Goal: Task Accomplishment & Management: Use online tool/utility

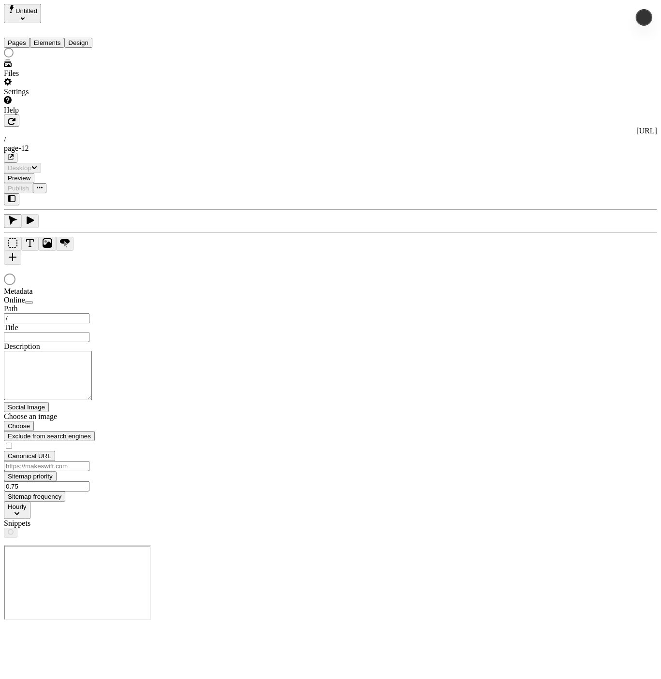
type input "/page-12"
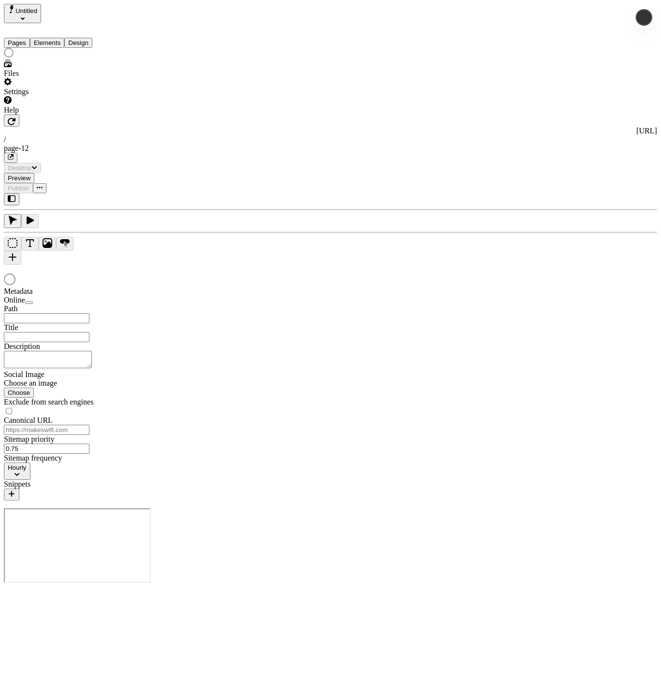
type input "/page-12"
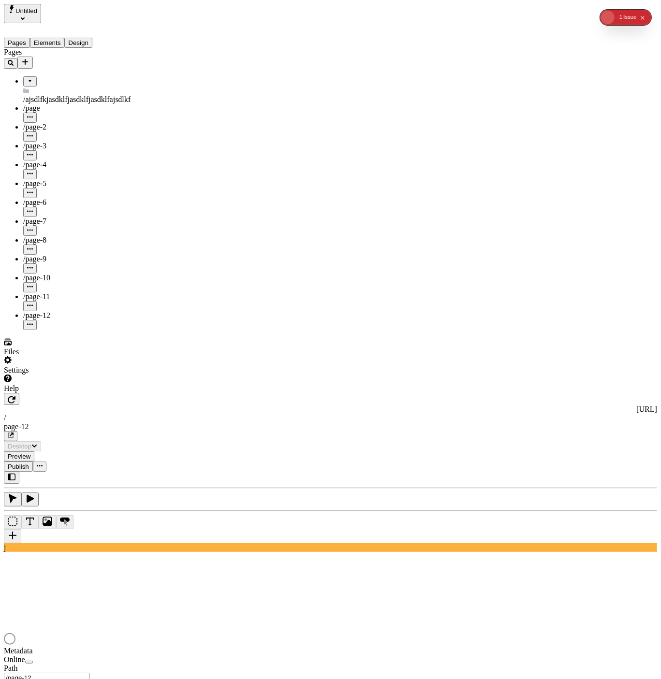
click at [29, 463] on span "Publish" at bounding box center [18, 466] width 21 height 7
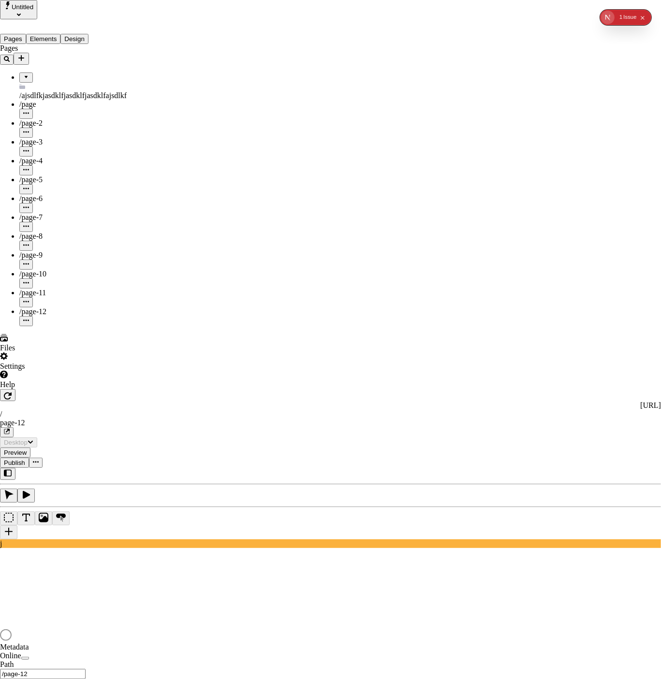
type input "jaklsdfjl"
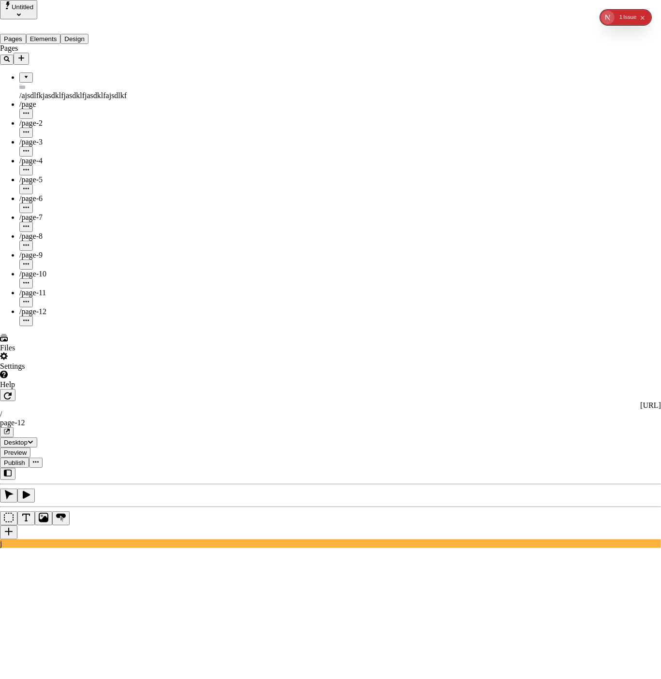
click at [403, 235] on span "Rename" at bounding box center [390, 235] width 25 height 8
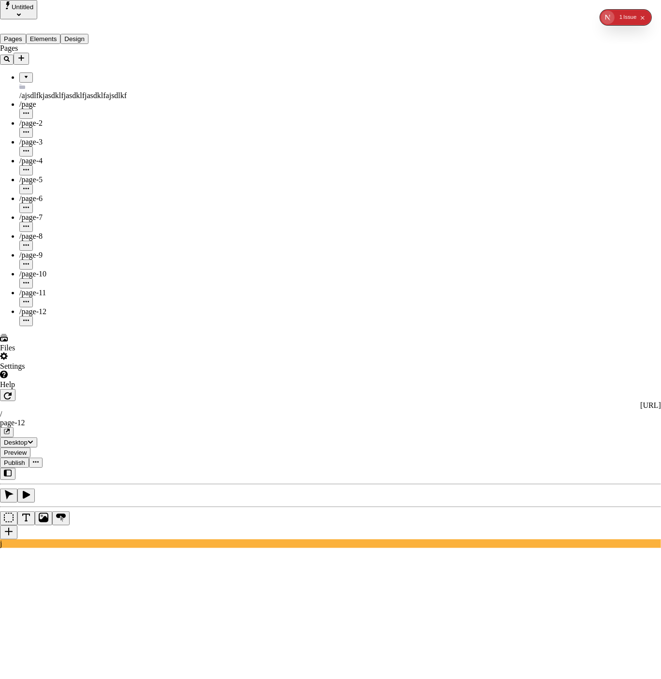
click at [403, 234] on span "Rename" at bounding box center [390, 235] width 25 height 8
type input "asdlfj"
click at [403, 232] on span "Rename" at bounding box center [390, 235] width 25 height 8
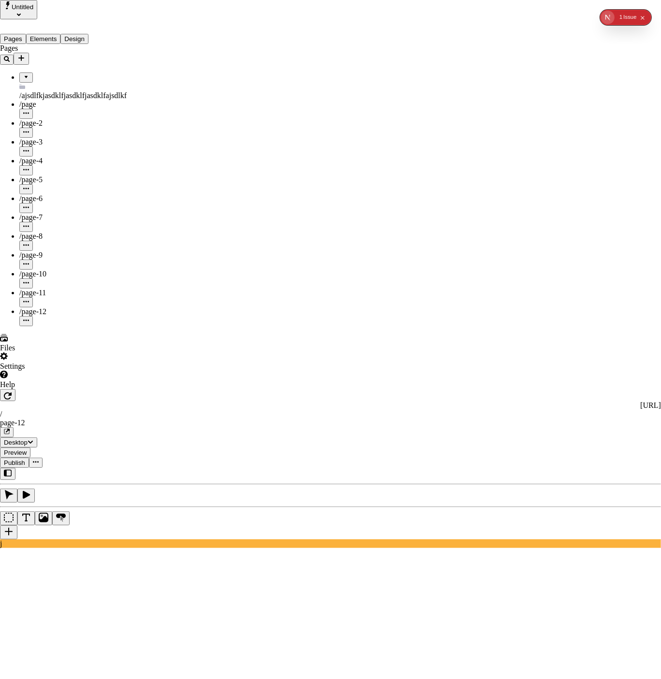
drag, startPoint x: 195, startPoint y: 184, endPoint x: 276, endPoint y: 193, distance: 81.7
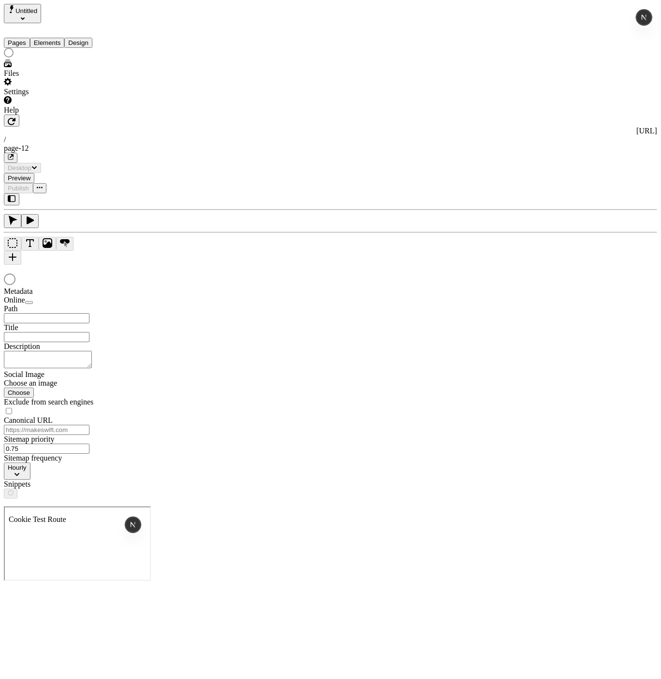
type input "/page-12"
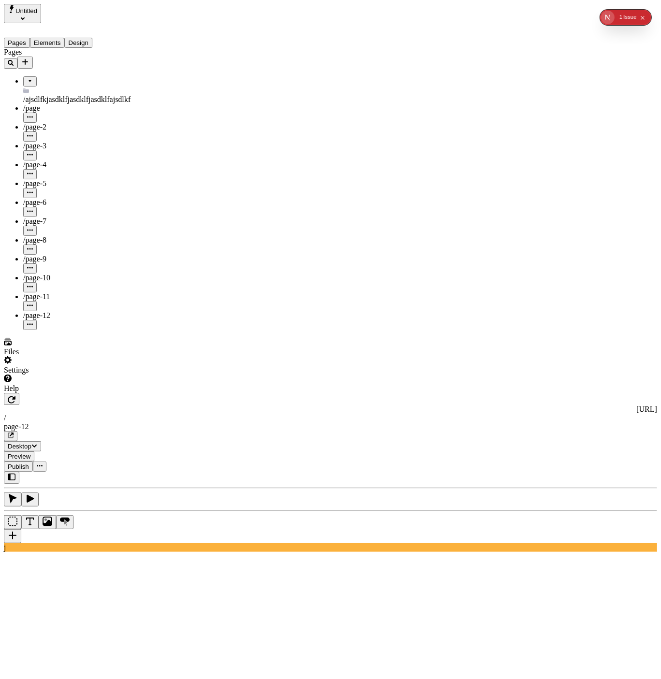
click at [29, 463] on span "Publish" at bounding box center [18, 466] width 21 height 7
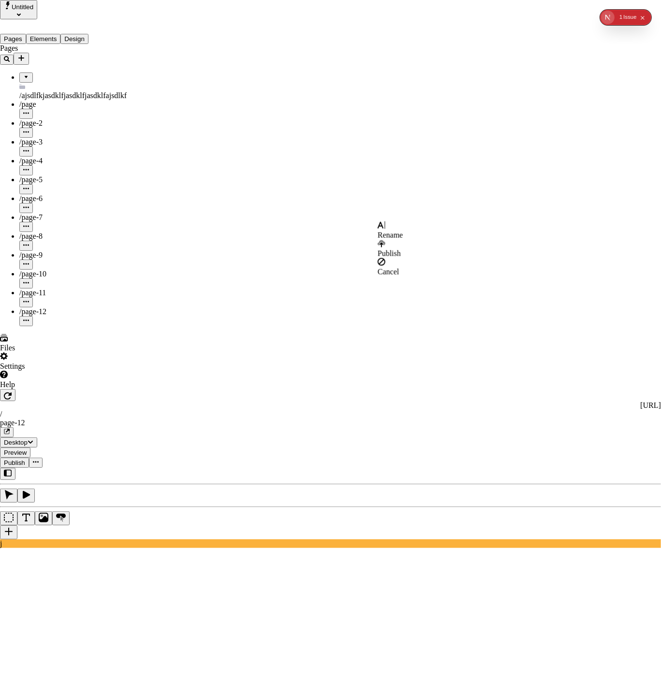
drag, startPoint x: 393, startPoint y: 187, endPoint x: 424, endPoint y: 209, distance: 38.4
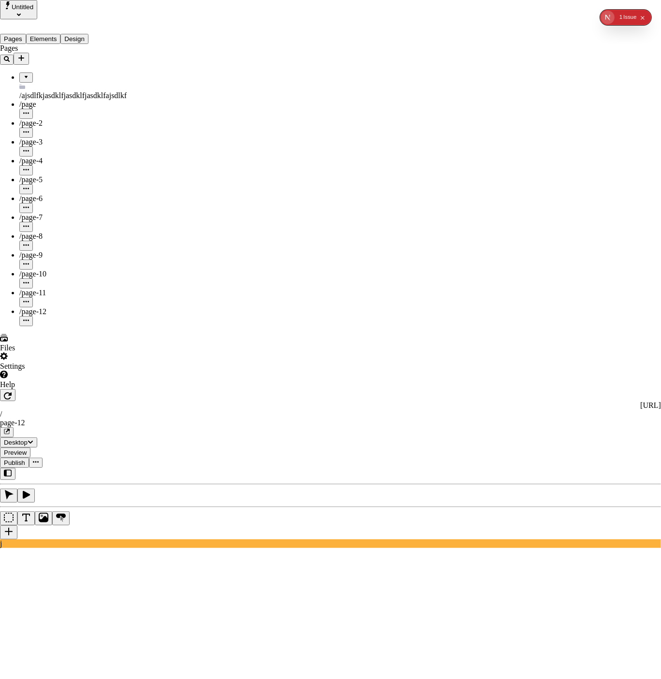
click at [33, 9] on span "Untitled" at bounding box center [23, 6] width 22 height 7
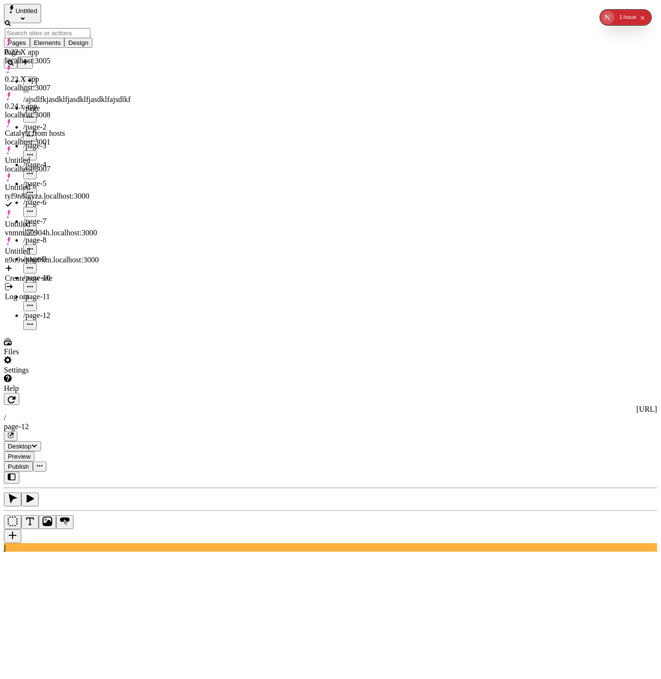
click at [56, 264] on div "Create new site" at bounding box center [52, 273] width 94 height 18
drag, startPoint x: 53, startPoint y: 284, endPoint x: 54, endPoint y: 251, distance: 32.4
click at [53, 283] on div "Pages /ajsdlfkjasdklfjasdklfjasdklfajsdlkf /page /page-2 /page-3 /page-4 /page-…" at bounding box center [62, 189] width 116 height 282
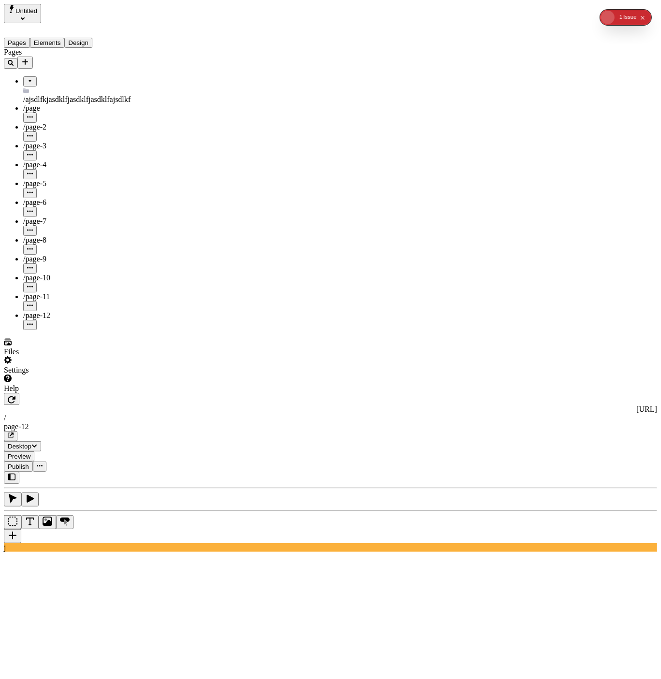
click at [37, 10] on span "Untitled" at bounding box center [26, 10] width 22 height 7
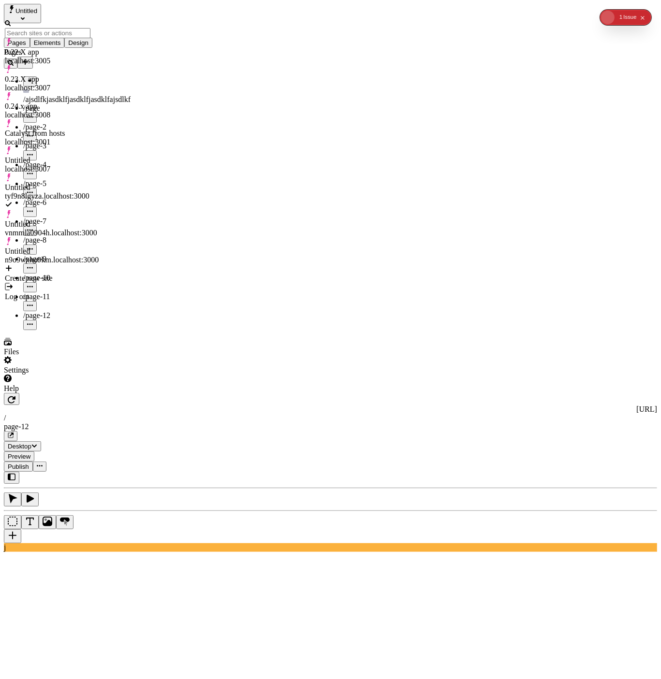
click at [50, 278] on div "Pages /ajsdlfkjasdklfjasdklfjasdklfajsdlkf /page /page-2 /page-3 /page-4 /page-…" at bounding box center [62, 189] width 116 height 282
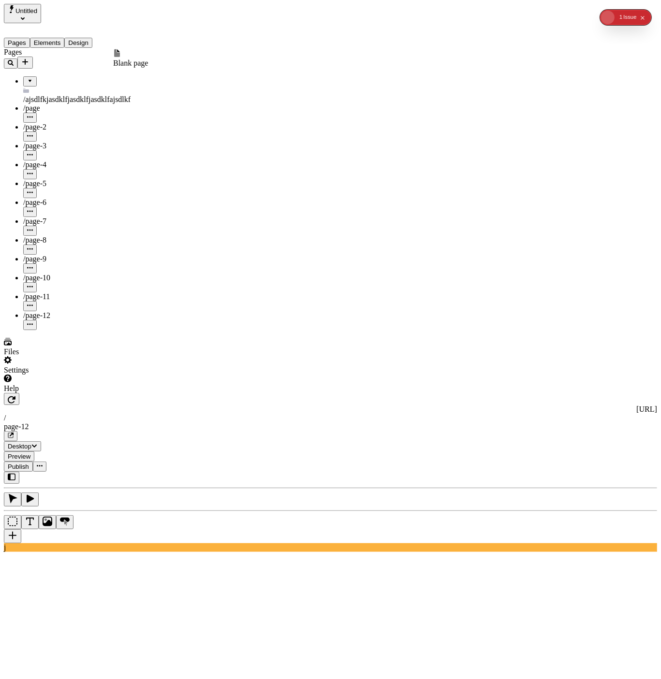
click at [29, 58] on icon "Add new" at bounding box center [25, 62] width 8 height 8
click at [62, 45] on div "Pages Elements Design" at bounding box center [62, 35] width 116 height 25
click at [37, 12] on span "Untitled" at bounding box center [26, 10] width 22 height 7
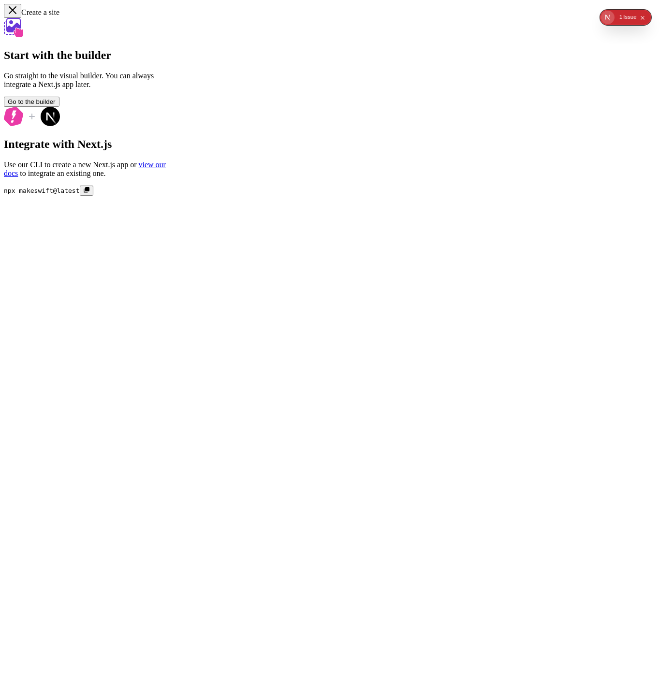
click at [396, 196] on div "Start with the builder Go straight to the visual builder. You can always integr…" at bounding box center [330, 107] width 653 height 178
click at [59, 107] on button "Go to the builder" at bounding box center [32, 102] width 56 height 10
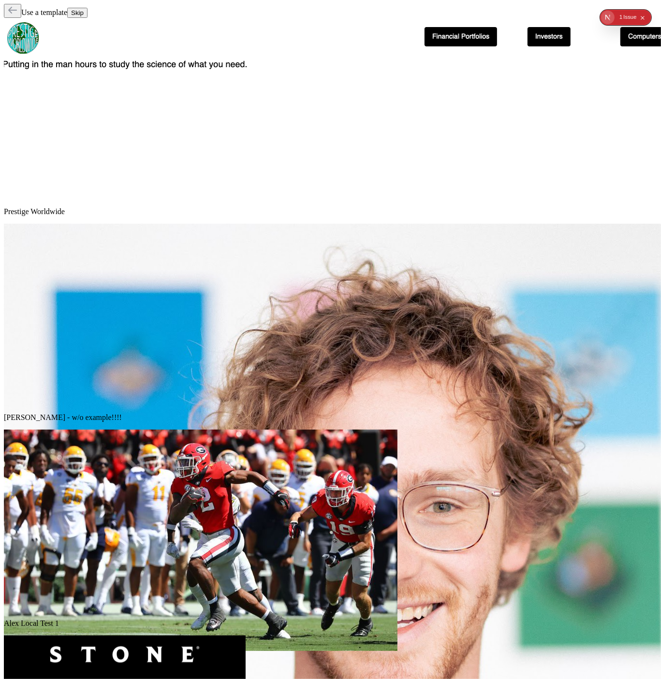
click at [647, 17] on button "Collapse issues badge" at bounding box center [642, 17] width 10 height 10
click at [4, 14] on div "Use a template Skip" at bounding box center [330, 11] width 653 height 14
click at [6, 13] on button "button" at bounding box center [12, 11] width 17 height 14
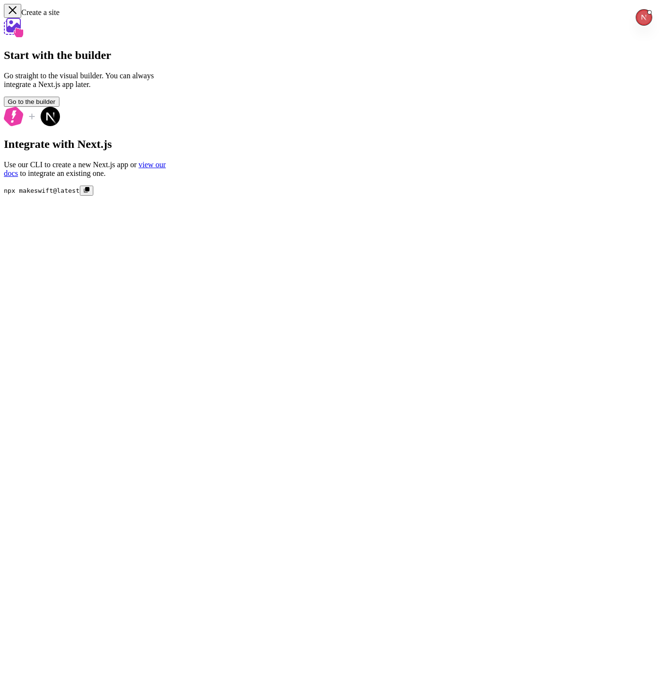
click at [10, 13] on icon "button" at bounding box center [13, 10] width 10 height 10
click at [17, 9] on icon "button" at bounding box center [13, 10] width 10 height 10
click at [174, 196] on div "Start with the builder Go straight to the visual builder. You can always integr…" at bounding box center [330, 107] width 653 height 178
drag, startPoint x: 81, startPoint y: 101, endPoint x: 48, endPoint y: 3, distance: 102.9
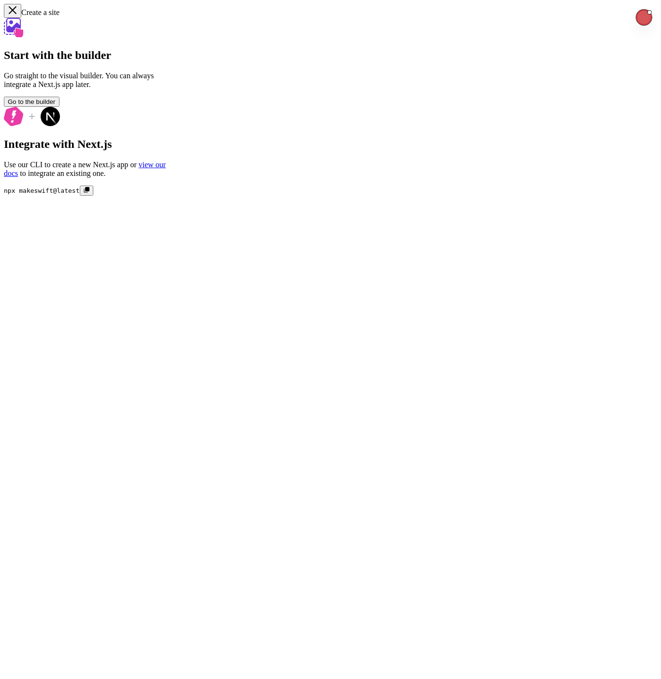
click at [80, 100] on div "Start with the builder Go straight to the visual builder. You can always integr…" at bounding box center [330, 107] width 653 height 178
click at [6, 14] on button "button" at bounding box center [12, 11] width 17 height 14
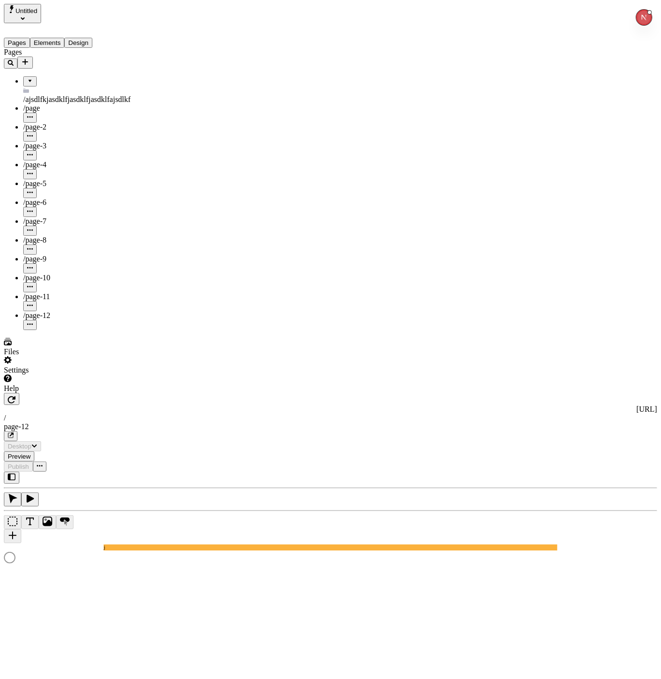
click at [28, 59] on icon "Add new" at bounding box center [25, 62] width 6 height 6
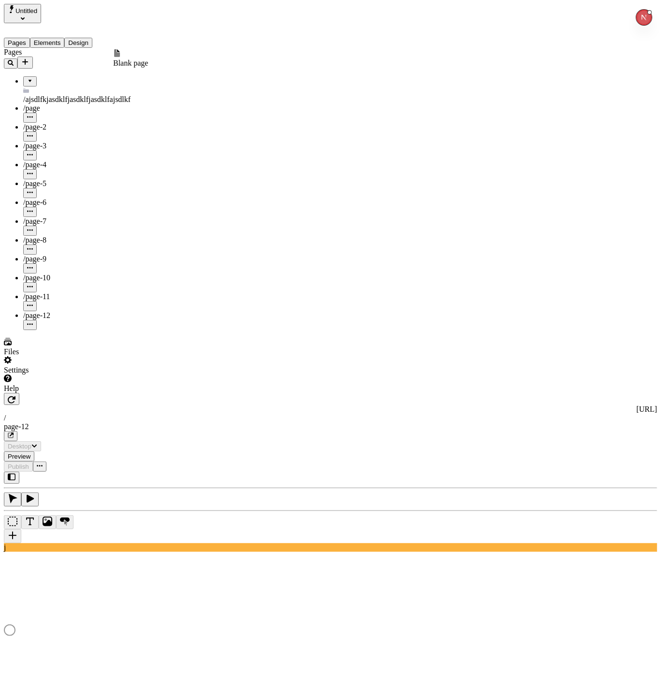
click at [72, 52] on div "Pages" at bounding box center [62, 52] width 116 height 9
click at [28, 59] on icon "Add new" at bounding box center [25, 62] width 6 height 6
drag, startPoint x: 71, startPoint y: 351, endPoint x: 13, endPoint y: 351, distance: 58.5
click at [70, 330] on div "Pages /ajsdlfkjasdklfjasdklfjasdklfajsdlkf /page /page-2 /page-3 /page-4 /page-…" at bounding box center [62, 189] width 116 height 282
click at [28, 59] on icon "Add new" at bounding box center [25, 62] width 6 height 6
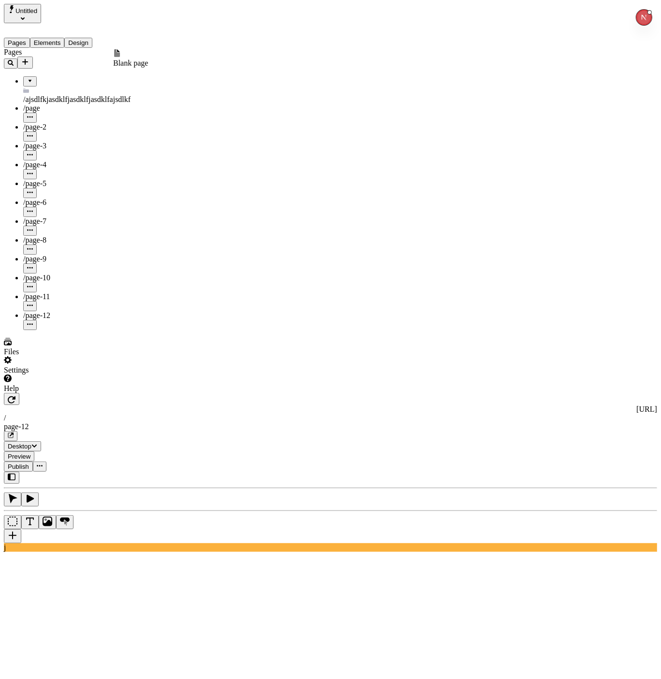
click at [133, 63] on span "Blank page" at bounding box center [130, 63] width 35 height 8
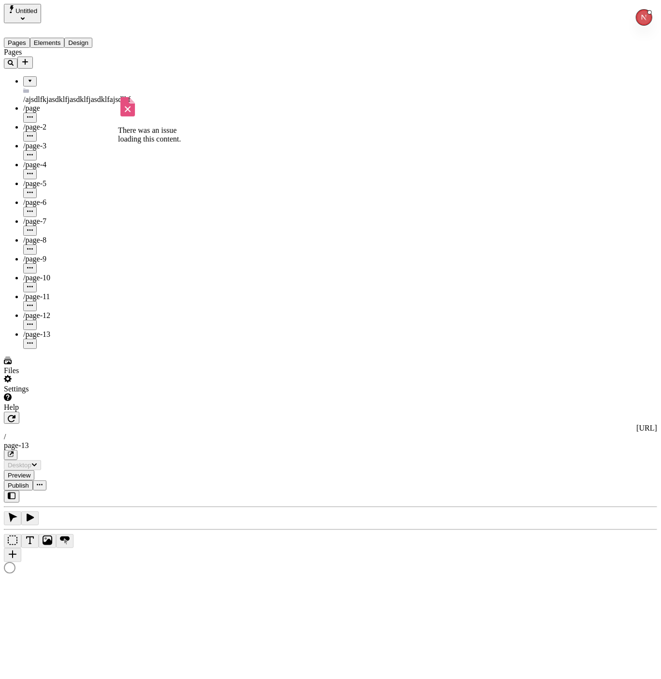
type input "/page-13"
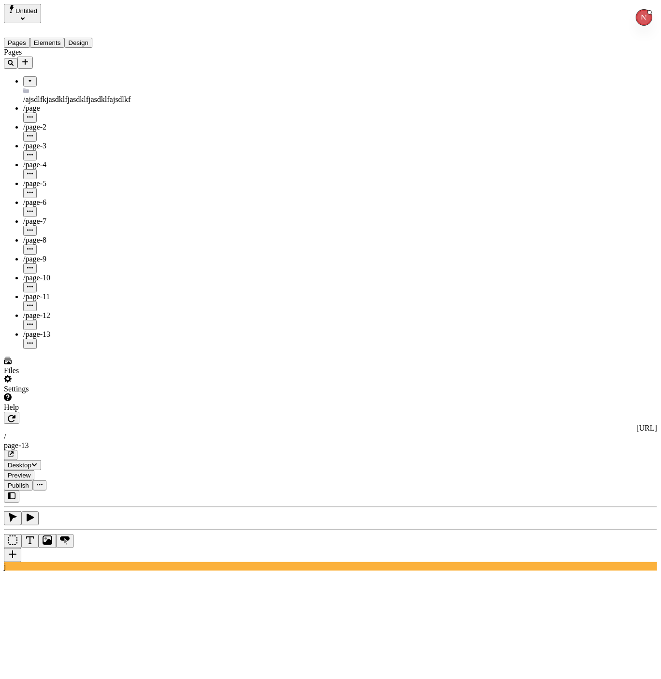
click at [58, 394] on div "Settings" at bounding box center [62, 384] width 116 height 18
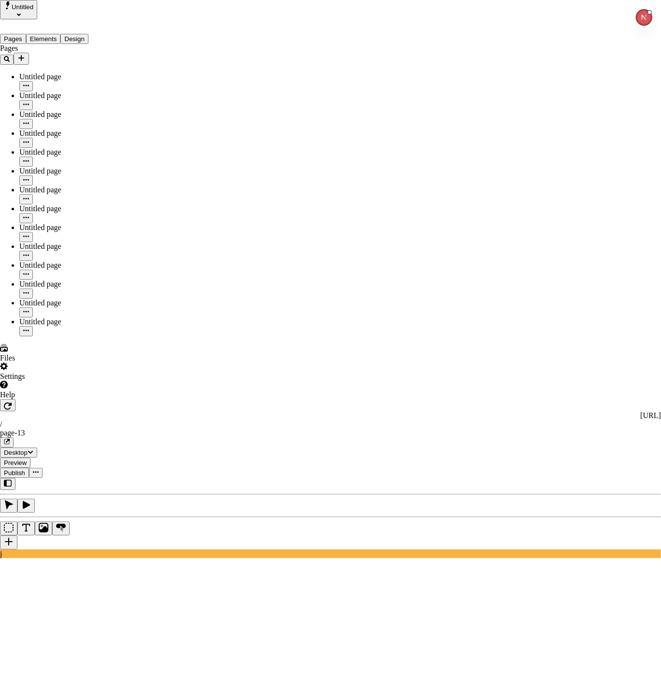
drag, startPoint x: 37, startPoint y: 339, endPoint x: 52, endPoint y: 286, distance: 55.7
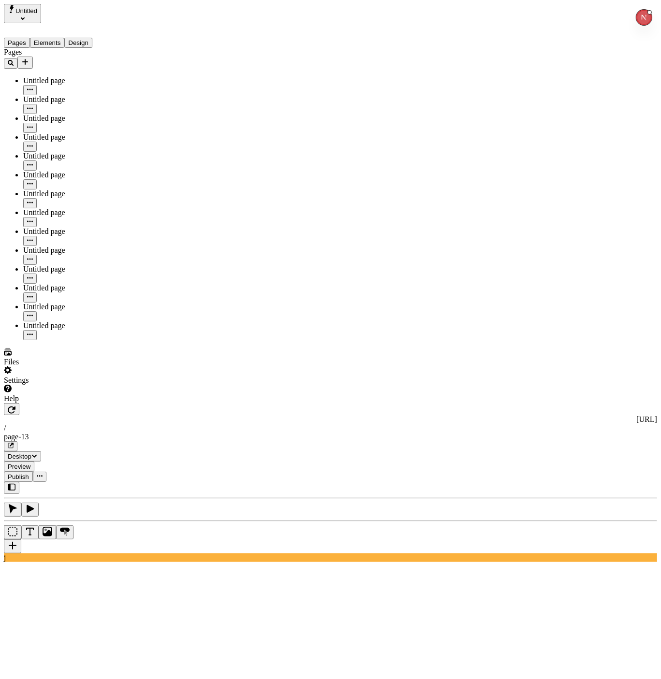
click at [33, 57] on button "Add new" at bounding box center [24, 63] width 15 height 12
click at [62, 51] on div "Pages" at bounding box center [62, 52] width 116 height 9
click at [28, 59] on icon "Add new" at bounding box center [25, 62] width 6 height 6
click at [41, 52] on div "Pages" at bounding box center [62, 52] width 116 height 9
click at [29, 58] on icon "Add new" at bounding box center [25, 62] width 8 height 8
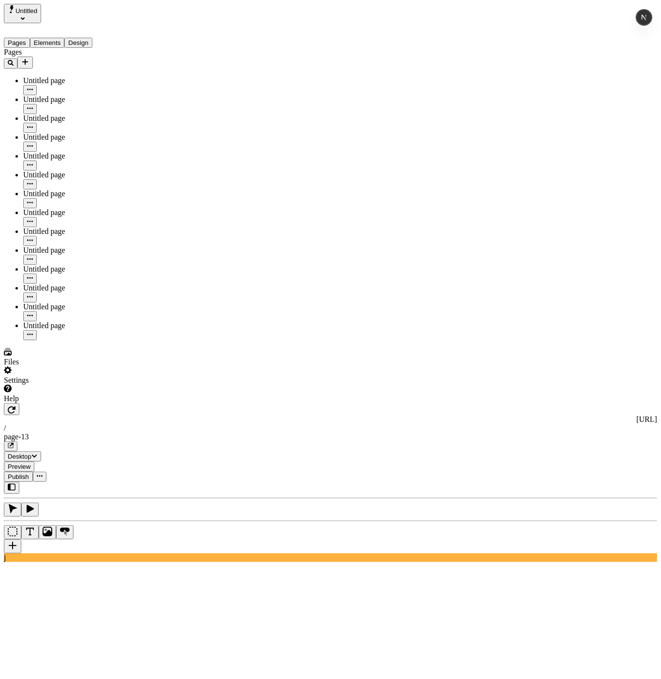
click at [43, 340] on div "Pages Untitled page Untitled page Untitled page Untitled page Untitled page Unt…" at bounding box center [62, 194] width 116 height 292
click at [97, 385] on div "Settings" at bounding box center [62, 375] width 116 height 18
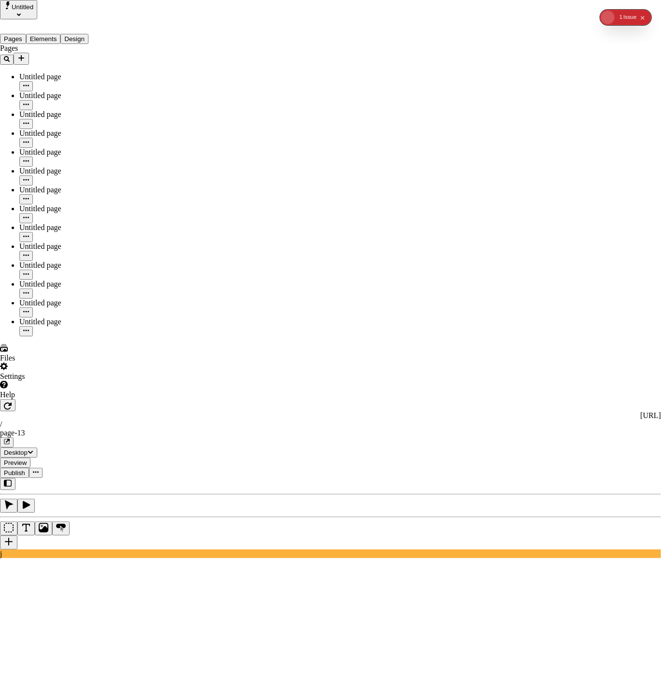
drag, startPoint x: 293, startPoint y: 123, endPoint x: 287, endPoint y: 121, distance: 6.7
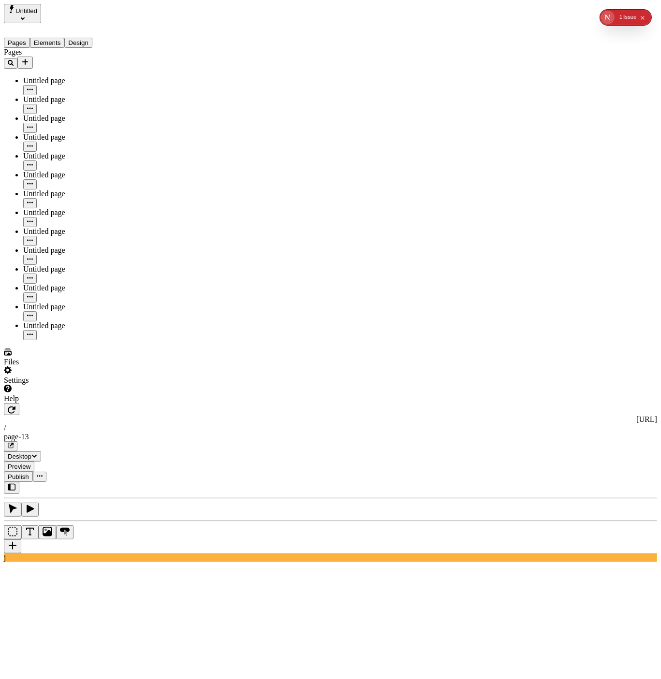
click at [33, 57] on button "Add new" at bounding box center [24, 63] width 15 height 12
click at [79, 76] on div "Page from template" at bounding box center [95, 74] width 32 height 27
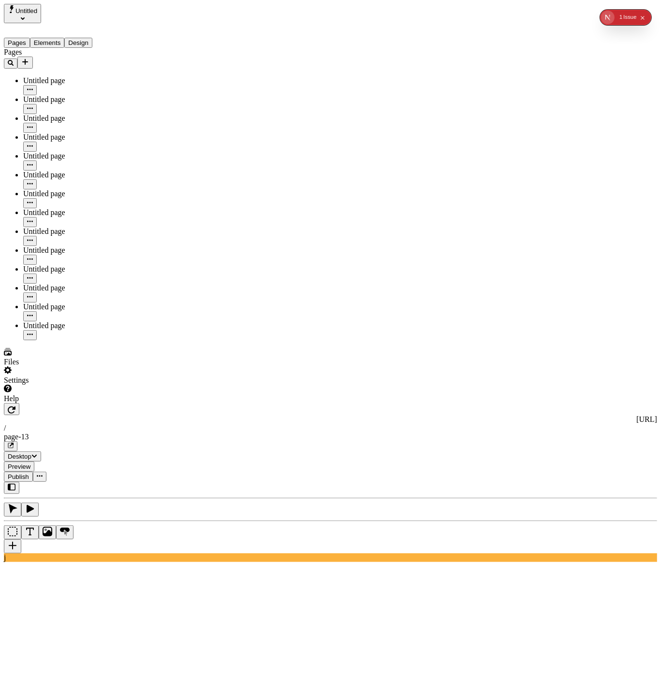
click at [59, 385] on div "Settings" at bounding box center [62, 375] width 116 height 18
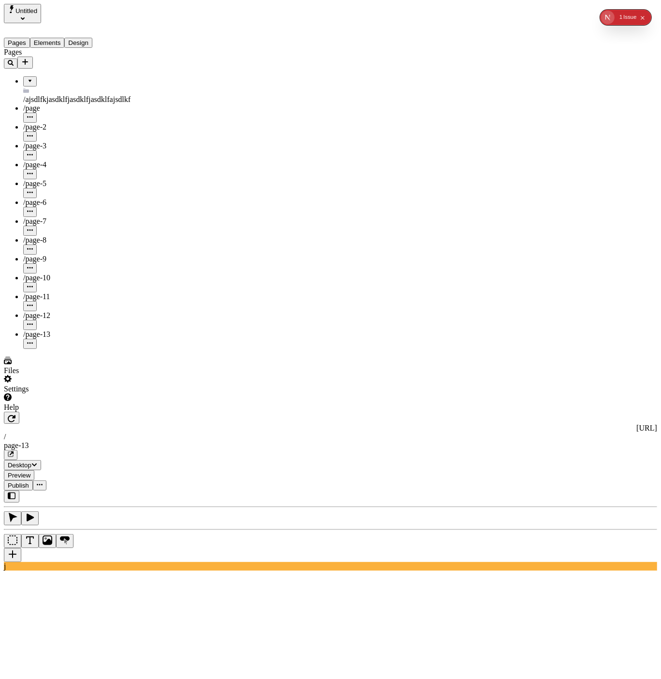
click at [29, 58] on icon "Add new" at bounding box center [25, 62] width 8 height 8
click at [174, 59] on span "Page from template" at bounding box center [143, 63] width 60 height 8
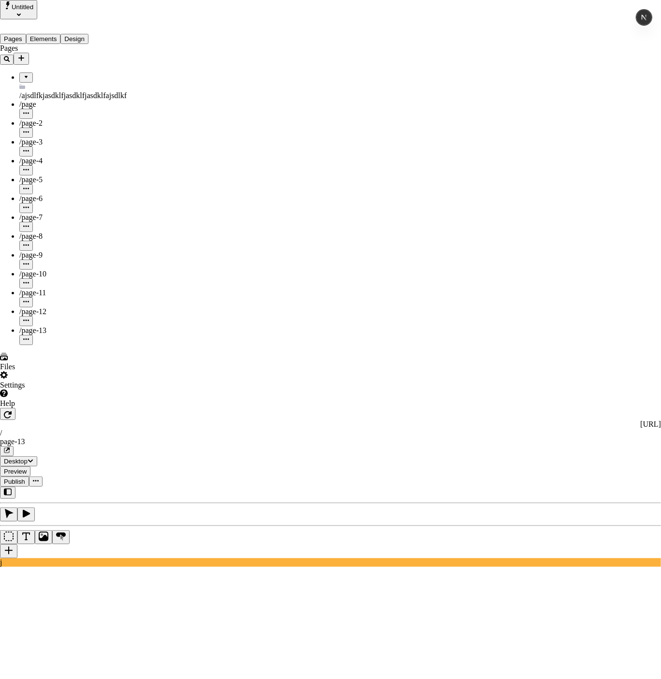
drag, startPoint x: 338, startPoint y: 52, endPoint x: 418, endPoint y: 42, distance: 79.9
drag, startPoint x: 520, startPoint y: 14, endPoint x: 520, endPoint y: 22, distance: 8.7
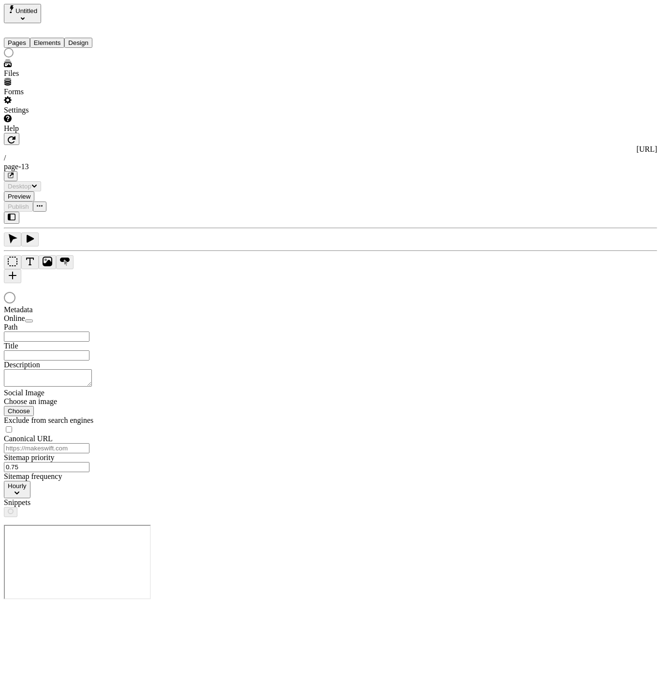
type input "/page-13"
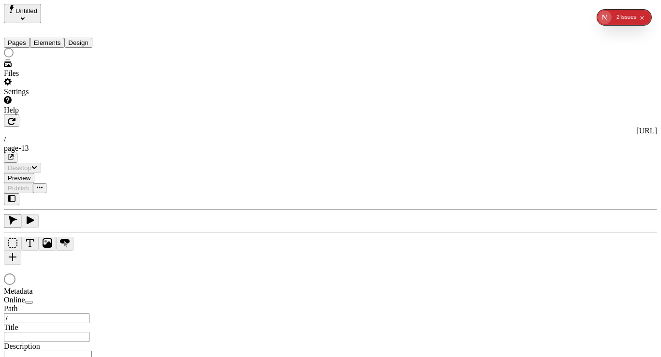
type input "/page-13"
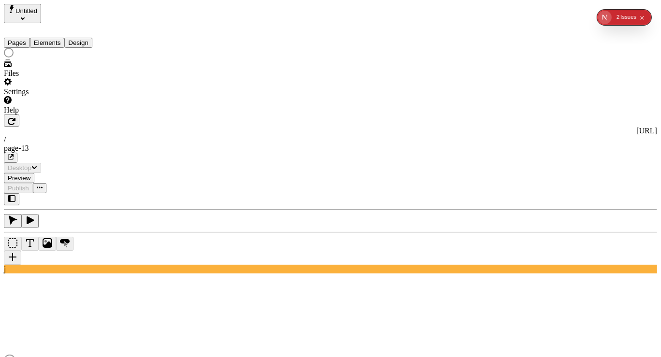
type input "/page-13"
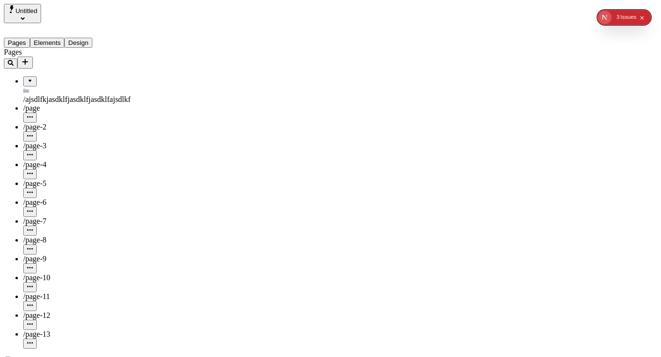
click at [29, 58] on icon "Add new" at bounding box center [25, 62] width 8 height 8
click at [144, 67] on div "Page from template" at bounding box center [143, 58] width 60 height 18
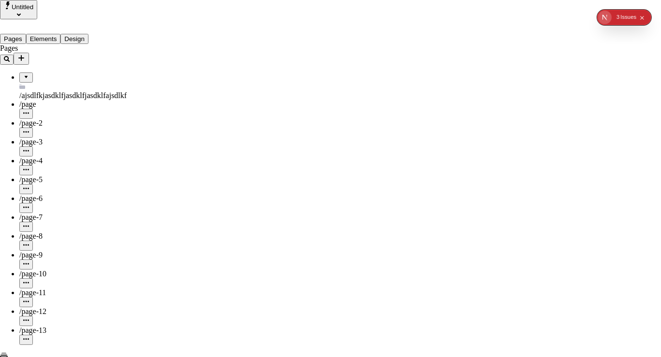
drag, startPoint x: 523, startPoint y: 90, endPoint x: 519, endPoint y: 87, distance: 5.5
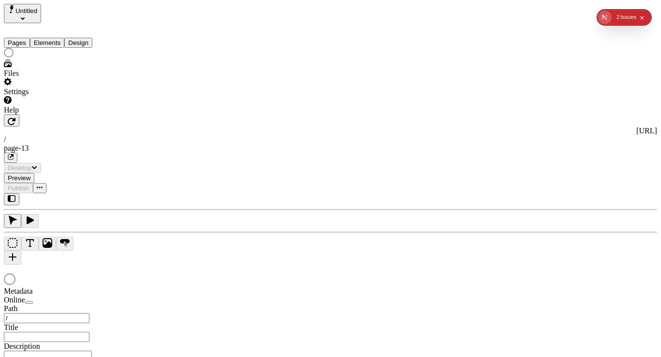
type input "/page-13"
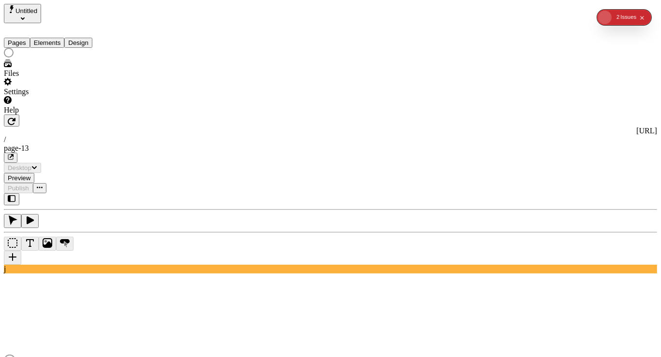
type input "/page-13"
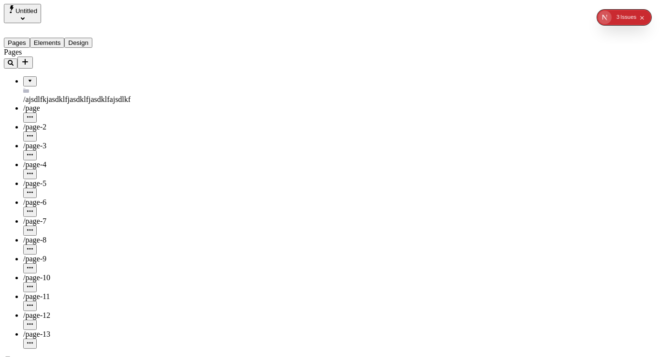
click at [29, 58] on icon "Add new" at bounding box center [25, 62] width 8 height 8
click at [172, 59] on span "Page from template" at bounding box center [143, 63] width 60 height 8
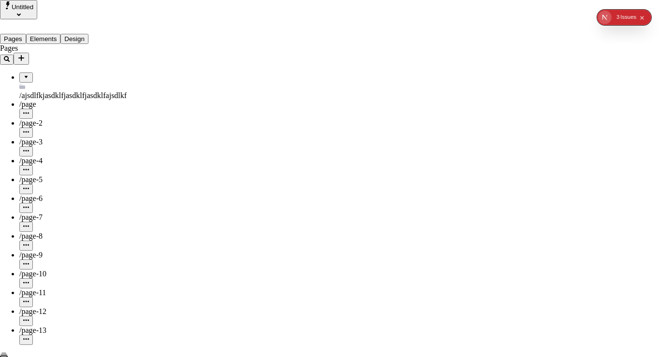
click at [646, 19] on button "Collapse issues badge" at bounding box center [642, 17] width 10 height 10
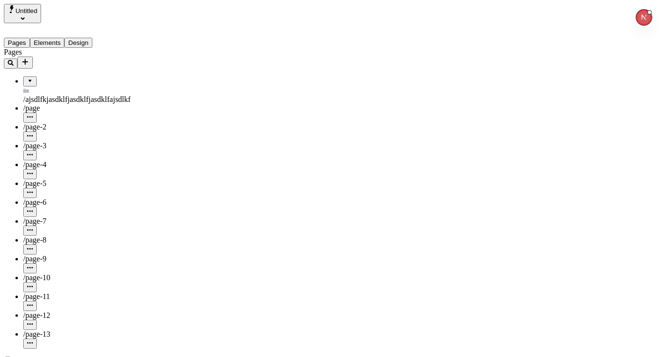
click at [33, 57] on button "Add new" at bounding box center [24, 63] width 15 height 12
click at [155, 62] on span "Page from template" at bounding box center [143, 63] width 60 height 8
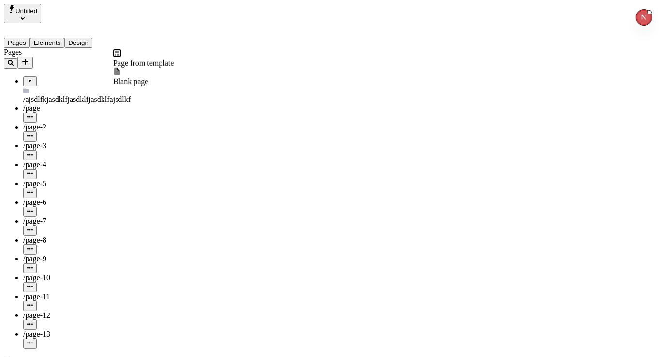
click at [33, 57] on button "Add new" at bounding box center [24, 63] width 15 height 12
click at [164, 63] on span "Page from template" at bounding box center [143, 63] width 60 height 8
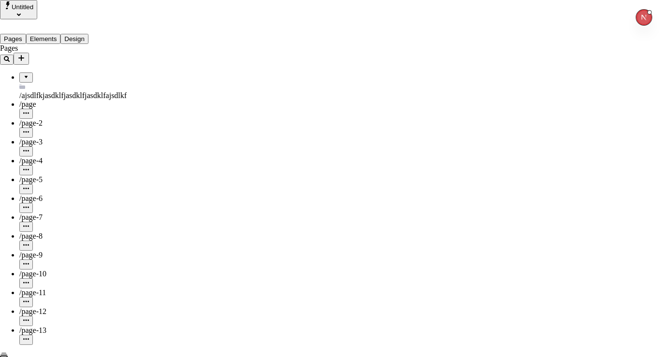
drag, startPoint x: 274, startPoint y: 113, endPoint x: 141, endPoint y: 65, distance: 141.5
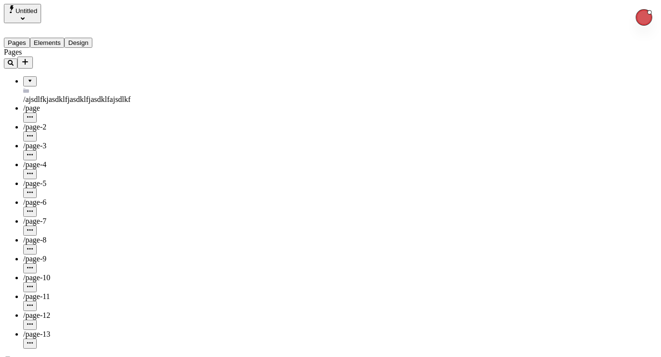
click at [29, 58] on icon "Add new" at bounding box center [25, 62] width 8 height 8
click at [174, 60] on span "Page from template" at bounding box center [143, 63] width 60 height 8
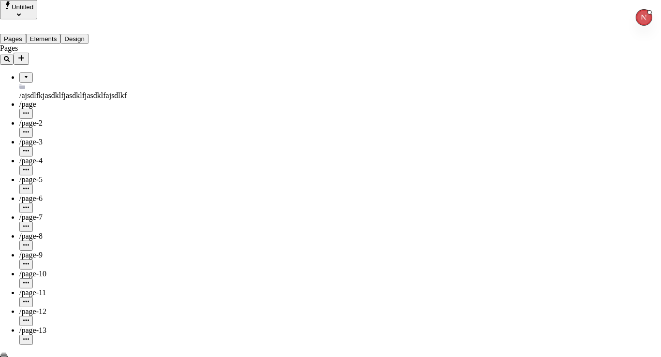
type input "/page-14"
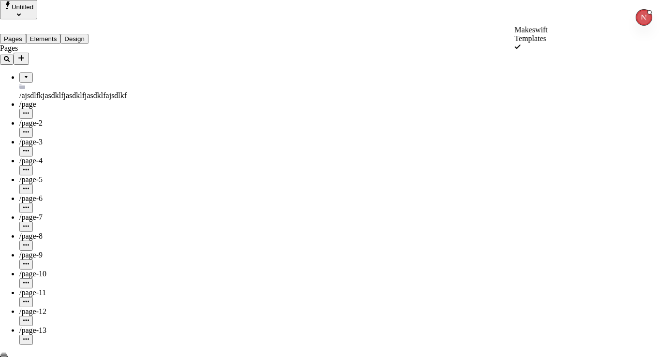
click at [514, 36] on div "Makeswift Templates" at bounding box center [530, 34] width 33 height 17
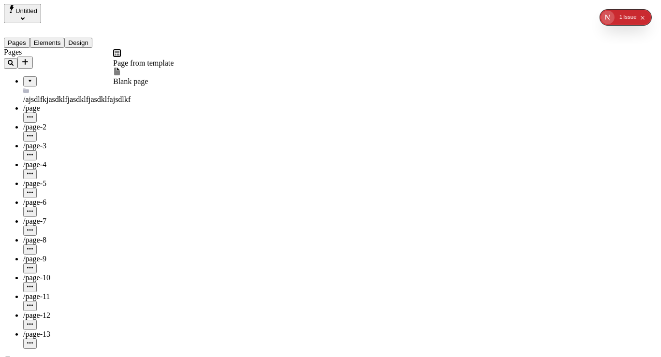
click at [29, 58] on icon "Add new" at bounding box center [25, 62] width 8 height 8
click at [172, 59] on span "Page from template" at bounding box center [143, 63] width 60 height 8
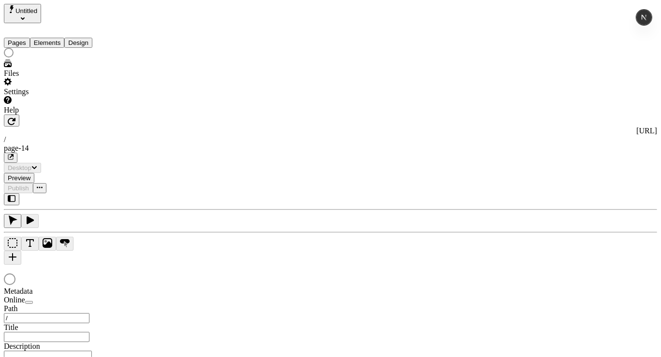
type input "/page-14"
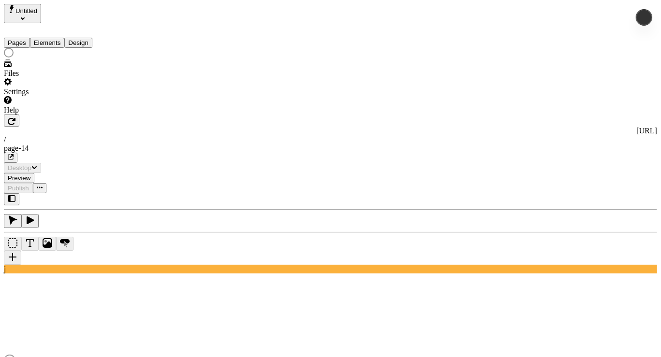
type input "/page-14"
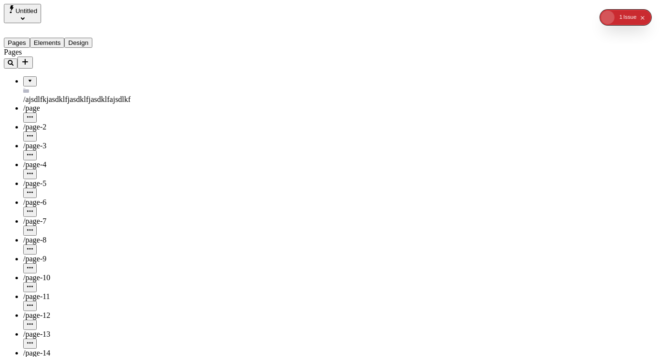
click at [29, 58] on icon "Add new" at bounding box center [25, 62] width 8 height 8
click at [148, 60] on span "Page from template" at bounding box center [143, 63] width 60 height 8
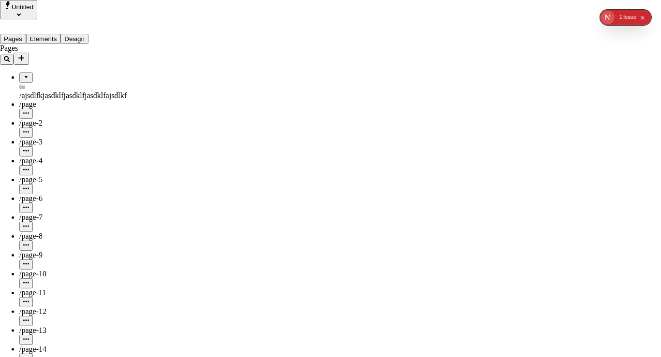
drag, startPoint x: 233, startPoint y: 67, endPoint x: 172, endPoint y: 37, distance: 68.1
drag, startPoint x: 368, startPoint y: 83, endPoint x: 159, endPoint y: 35, distance: 215.2
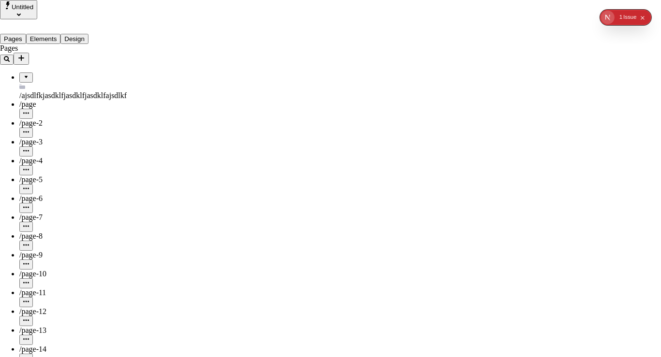
click at [514, 52] on div "Makeswift Templates" at bounding box center [530, 60] width 33 height 17
click at [517, 36] on div "Makeswift Templates" at bounding box center [530, 34] width 33 height 17
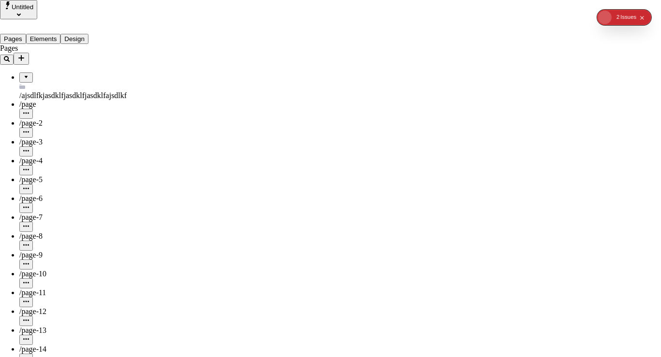
click at [514, 53] on div "Makeswift Templates" at bounding box center [530, 60] width 33 height 17
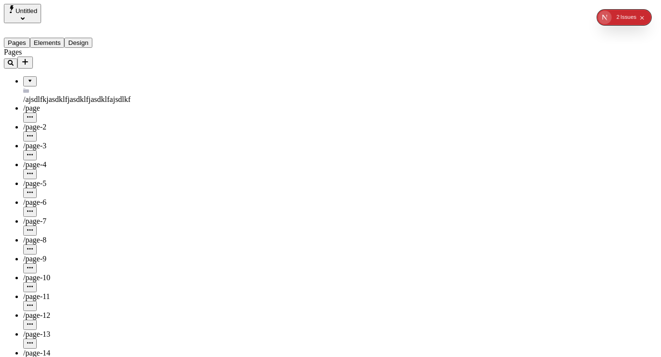
drag, startPoint x: 19, startPoint y: 4, endPoint x: 33, endPoint y: 17, distance: 18.8
click at [19, 5] on button "Untitled" at bounding box center [22, 13] width 37 height 19
click at [44, 57] on div "new one" at bounding box center [56, 61] width 102 height 9
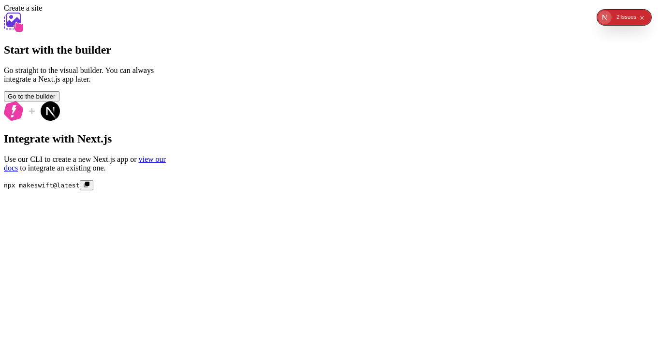
drag, startPoint x: 552, startPoint y: 128, endPoint x: 551, endPoint y: 121, distance: 6.5
click at [551, 122] on div "Start with the builder Go straight to the visual builder. You can always integr…" at bounding box center [330, 102] width 653 height 178
click at [56, 100] on span "Go to the builder" at bounding box center [32, 96] width 48 height 7
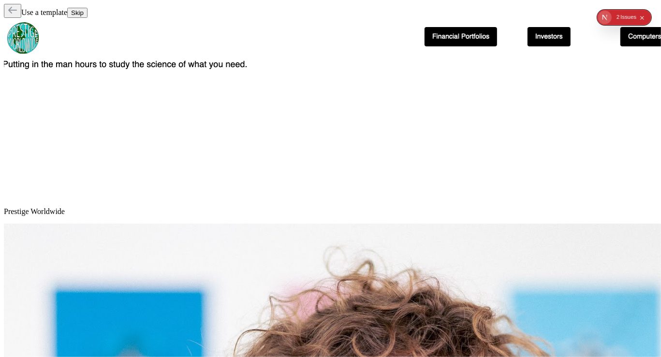
click at [88, 10] on button "Skip" at bounding box center [77, 13] width 20 height 10
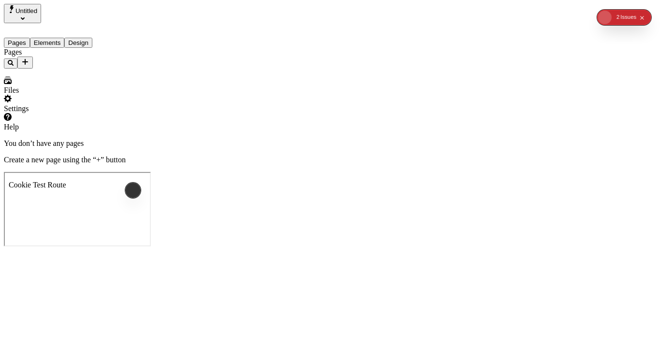
click at [75, 69] on div "Pages" at bounding box center [62, 58] width 116 height 21
click at [41, 11] on button "Untitled" at bounding box center [22, 13] width 37 height 19
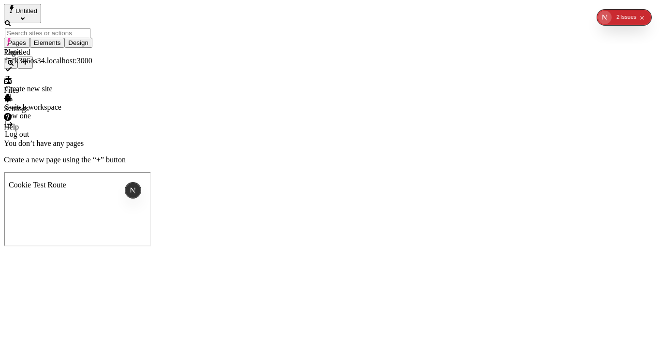
click at [72, 69] on div "Pages" at bounding box center [62, 58] width 116 height 21
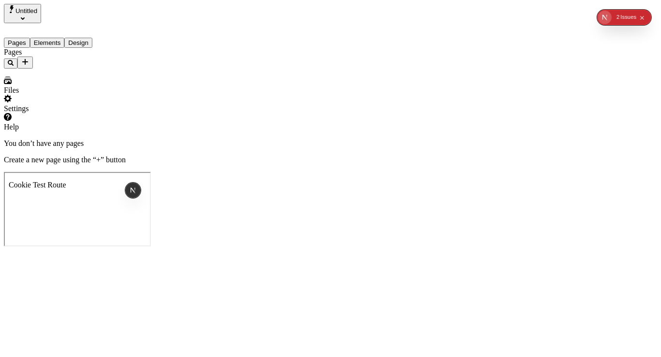
click at [37, 11] on span "Untitled" at bounding box center [26, 10] width 22 height 7
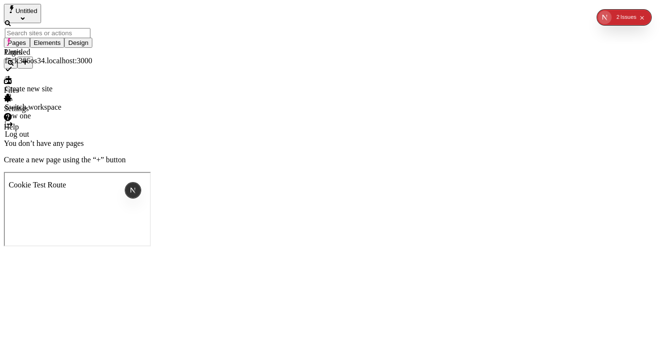
click at [63, 85] on div "Create new site" at bounding box center [49, 89] width 88 height 9
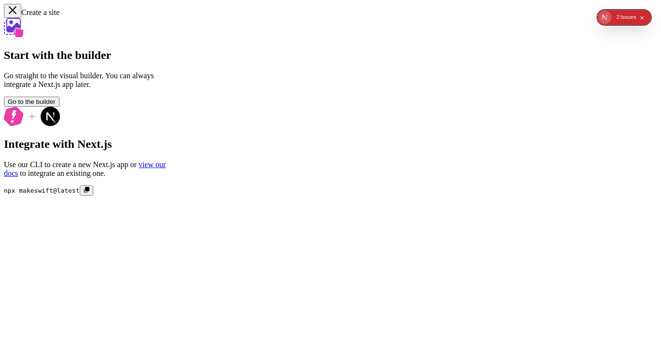
click at [56, 105] on span "Go to the builder" at bounding box center [32, 101] width 48 height 7
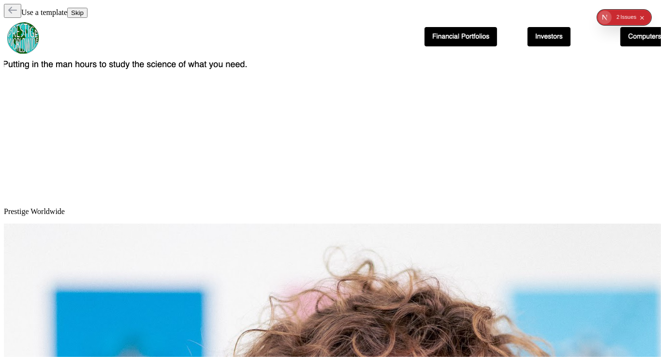
drag, startPoint x: 652, startPoint y: 5, endPoint x: 626, endPoint y: 11, distance: 27.1
click at [88, 8] on button "Skip" at bounding box center [77, 13] width 20 height 10
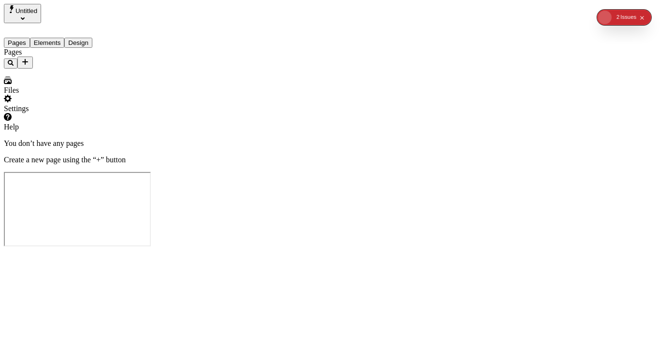
click at [47, 113] on div "Settings" at bounding box center [62, 104] width 116 height 18
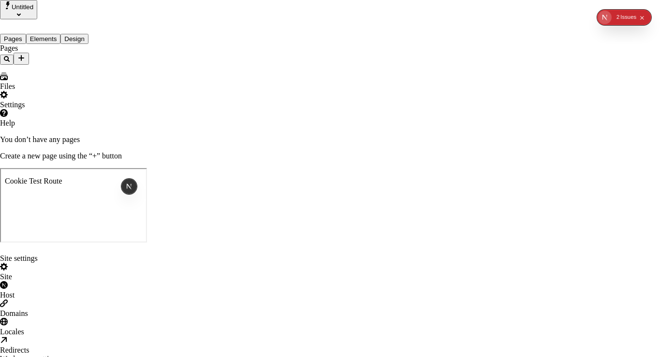
type input "jF"
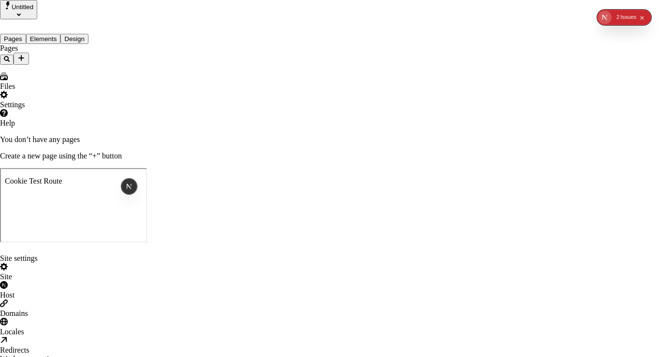
type input "Fabio"
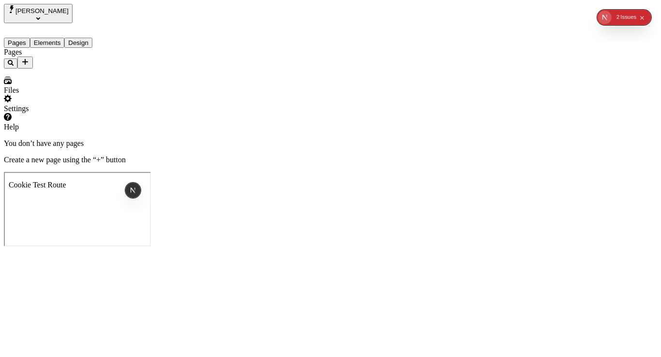
click at [38, 13] on button "Fabio" at bounding box center [38, 13] width 69 height 19
click at [74, 38] on div "[PERSON_NAME]'s Workspace" at bounding box center [56, 42] width 102 height 9
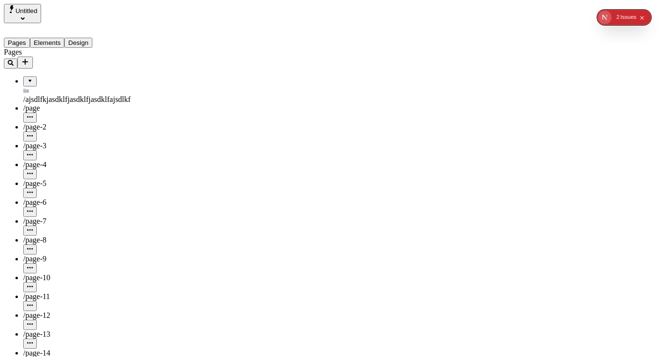
click at [33, 57] on button "Add new" at bounding box center [24, 63] width 15 height 12
click at [149, 61] on span "Page from template" at bounding box center [143, 63] width 60 height 8
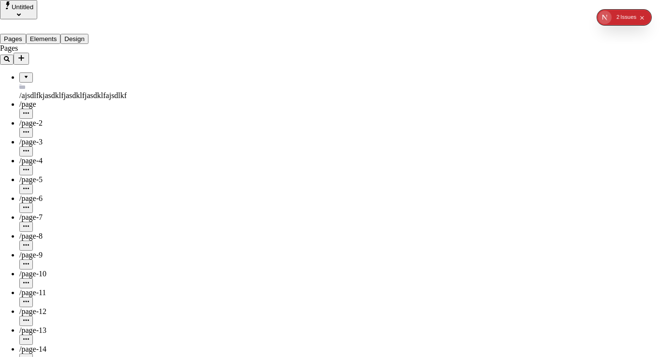
click at [514, 54] on div "Makeswift Templates" at bounding box center [530, 60] width 33 height 17
click at [514, 37] on div "Makeswift Templates" at bounding box center [530, 34] width 33 height 17
drag, startPoint x: 124, startPoint y: 80, endPoint x: 11, endPoint y: 104, distance: 116.1
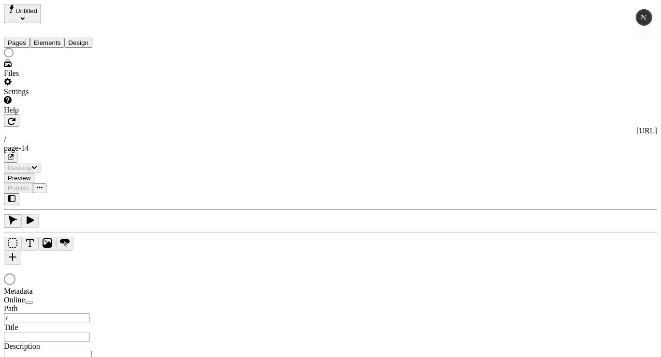
type input "/page-14"
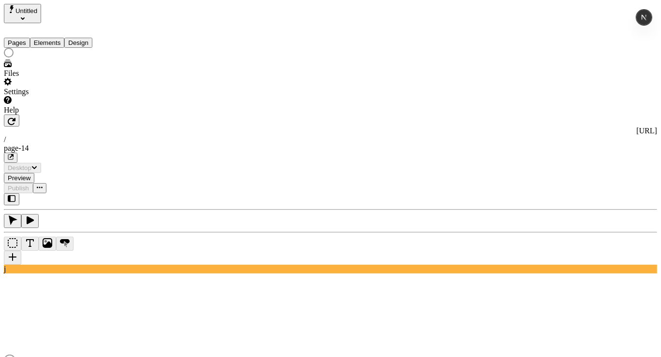
type input "/page-14"
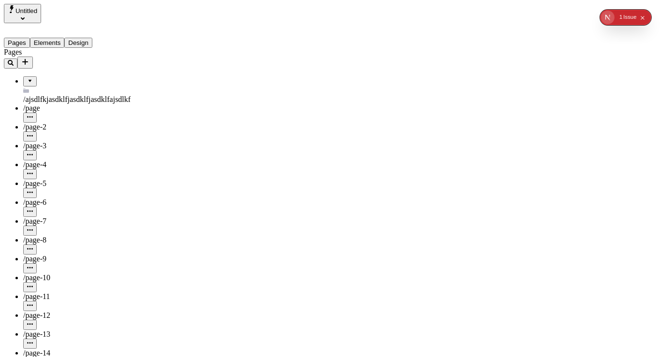
click at [29, 58] on icon "Add new" at bounding box center [25, 62] width 8 height 8
click at [165, 55] on div "Page from template" at bounding box center [143, 58] width 60 height 18
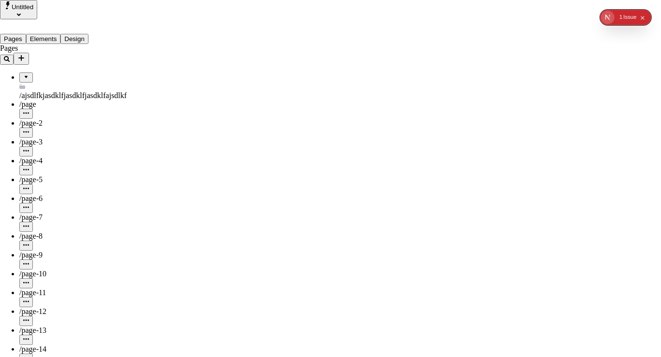
click at [514, 52] on div "Makeswift Templates" at bounding box center [530, 60] width 33 height 17
click at [642, 11] on div "1 2 Issue s" at bounding box center [631, 18] width 37 height 14
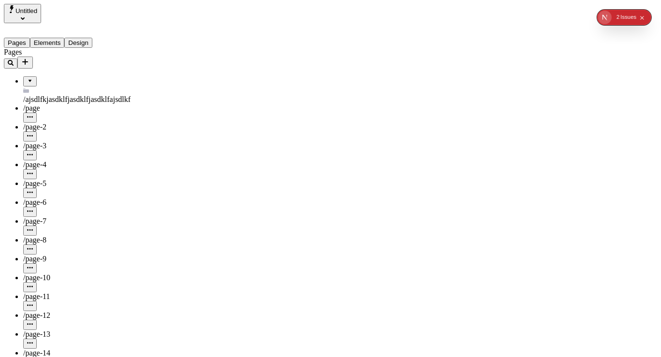
click at [640, 19] on button "Collapse issues badge" at bounding box center [642, 17] width 10 height 10
drag, startPoint x: 647, startPoint y: 15, endPoint x: 622, endPoint y: 269, distance: 255.5
click at [29, 58] on icon "Add new" at bounding box center [25, 62] width 8 height 8
click at [151, 67] on div "Page from template" at bounding box center [143, 58] width 60 height 18
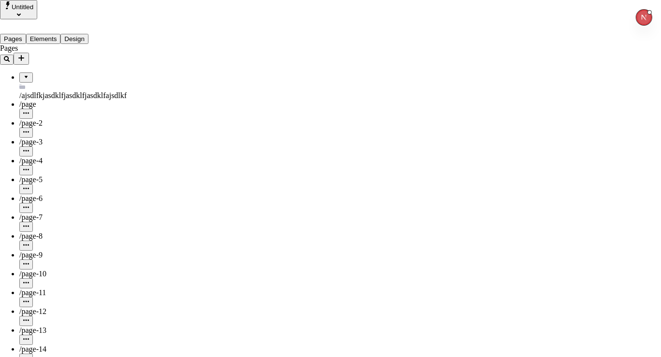
click at [514, 35] on div "Makeswift Templates" at bounding box center [530, 34] width 33 height 17
drag, startPoint x: 522, startPoint y: 15, endPoint x: 520, endPoint y: 24, distance: 9.4
click at [515, 52] on div "Makeswift Templates" at bounding box center [530, 60] width 33 height 17
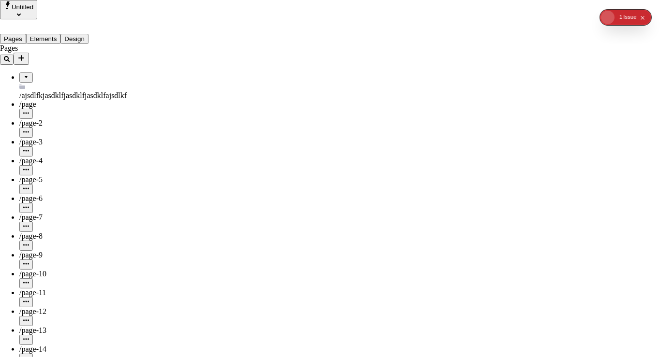
click at [514, 35] on div "Makeswift Templates" at bounding box center [530, 34] width 33 height 17
click at [514, 52] on div "Makeswift Templates" at bounding box center [530, 60] width 33 height 17
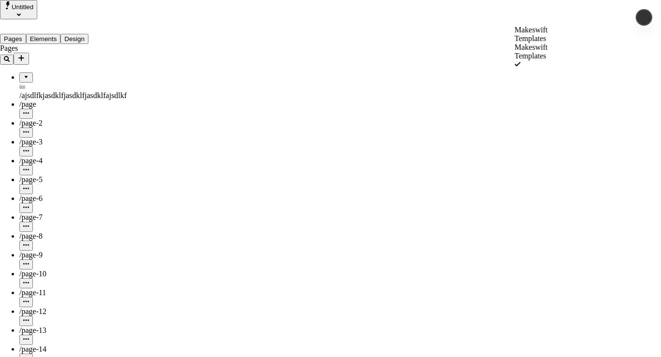
click at [514, 33] on div "Makeswift Templates" at bounding box center [530, 34] width 33 height 17
click at [514, 52] on div "Makeswift Templates" at bounding box center [530, 60] width 33 height 17
click at [514, 38] on div "Makeswift Templates" at bounding box center [530, 34] width 33 height 17
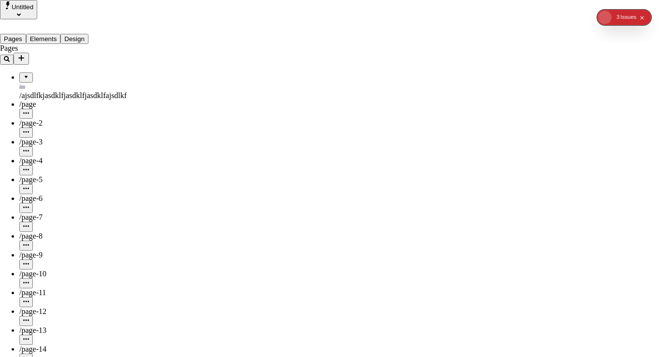
click at [514, 52] on div "Makeswift Templates" at bounding box center [530, 60] width 33 height 17
click at [514, 47] on div "Makeswift Templates" at bounding box center [530, 51] width 33 height 17
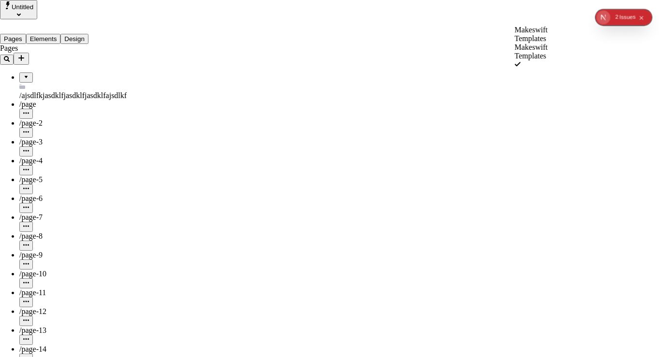
click at [514, 34] on div "Makeswift Templates" at bounding box center [530, 34] width 33 height 17
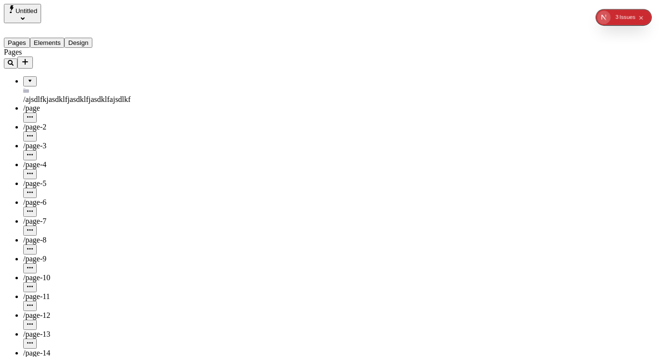
click at [37, 15] on span "Untitled" at bounding box center [26, 10] width 22 height 7
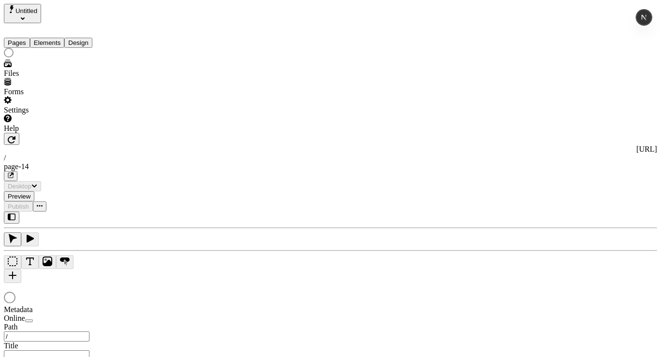
type input "/page-14"
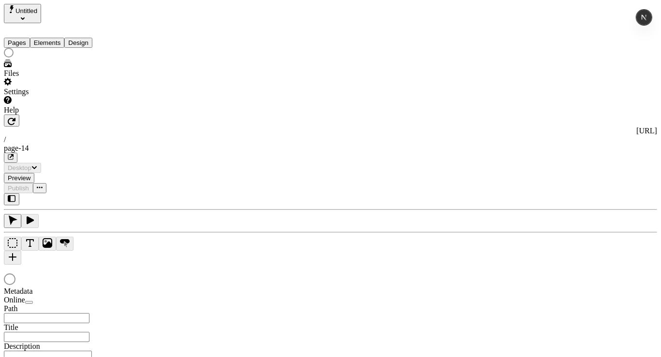
click at [69, 59] on div at bounding box center [62, 54] width 116 height 12
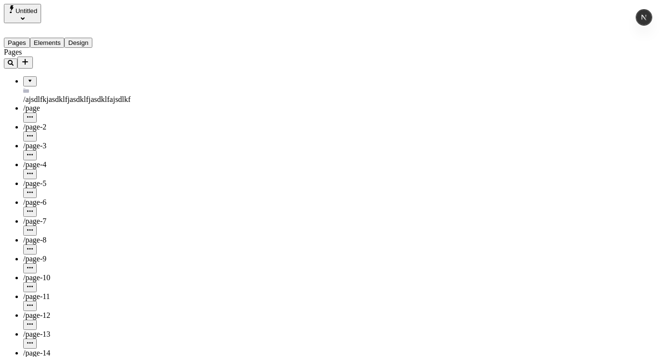
type input "/page-14"
click at [29, 58] on icon "Add new" at bounding box center [25, 62] width 8 height 8
click at [166, 59] on span "Page from template" at bounding box center [143, 63] width 60 height 8
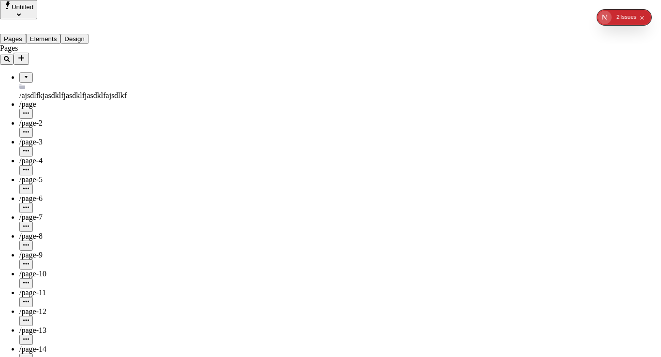
click at [514, 52] on div "Makeswift Templates" at bounding box center [530, 60] width 33 height 17
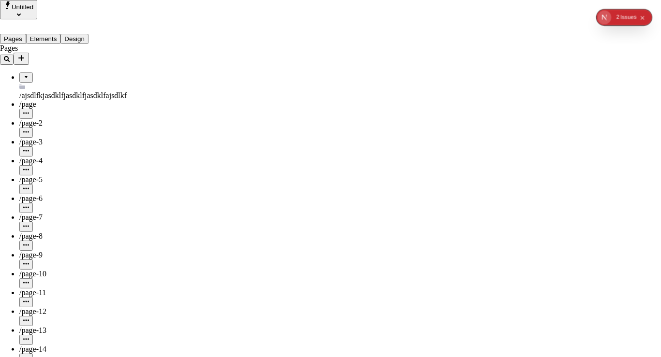
click at [514, 40] on div "Makeswift Templates" at bounding box center [530, 34] width 33 height 17
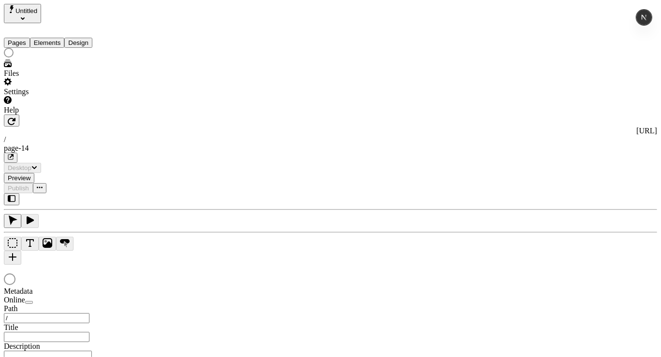
type input "/page-14"
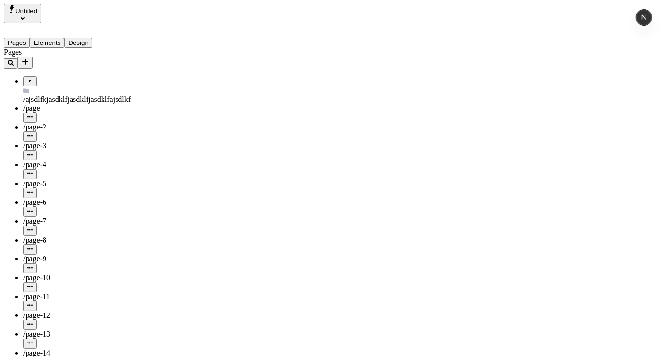
type input "/page-14"
click at [29, 58] on icon "Add new" at bounding box center [25, 62] width 8 height 8
click at [163, 60] on span "Page from template" at bounding box center [143, 63] width 60 height 8
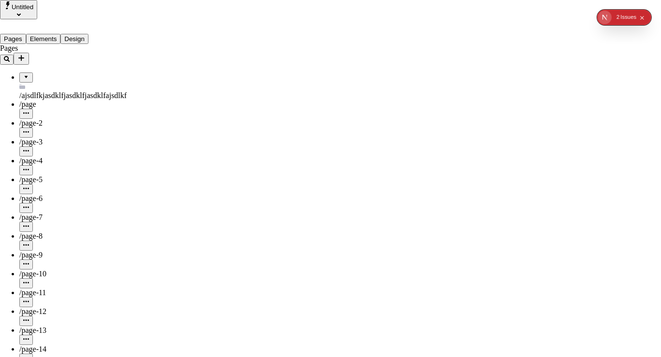
click at [514, 53] on div "Makeswift Templates" at bounding box center [530, 60] width 33 height 17
click at [514, 32] on div "Makeswift Templates" at bounding box center [530, 34] width 33 height 17
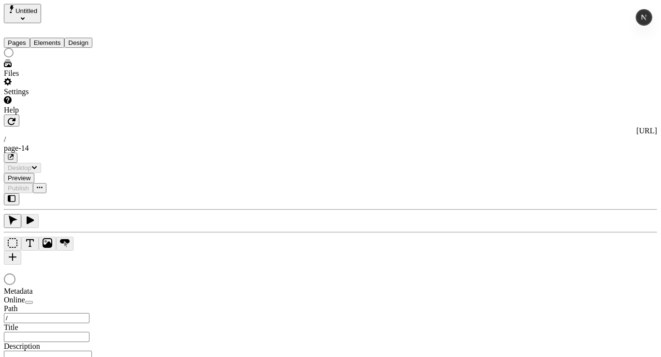
type input "/page-14"
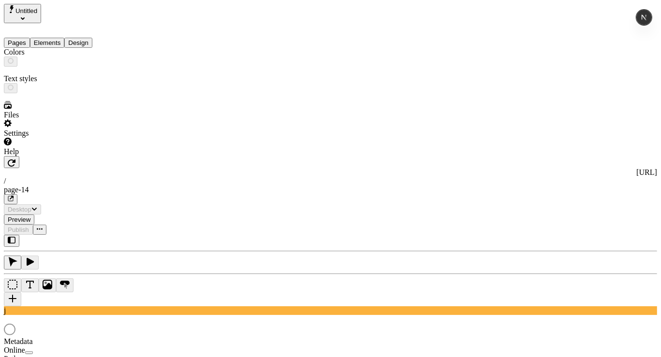
click at [89, 38] on button "Design" at bounding box center [78, 43] width 28 height 10
click at [48, 38] on button "Elements" at bounding box center [47, 43] width 35 height 10
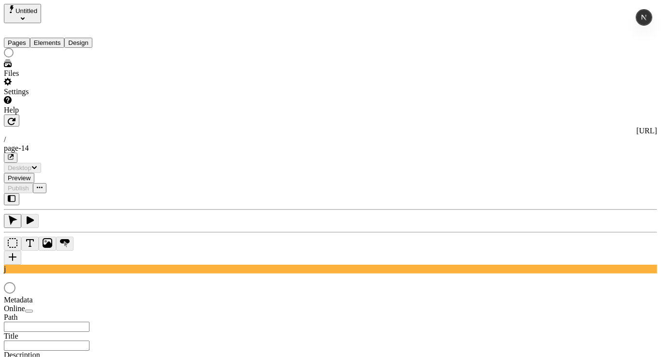
click at [19, 38] on button "Pages" at bounding box center [17, 43] width 26 height 10
click at [47, 38] on button "Elements" at bounding box center [47, 43] width 35 height 10
click at [15, 38] on button "Pages" at bounding box center [17, 43] width 26 height 10
click at [52, 38] on button "Elements" at bounding box center [47, 43] width 35 height 10
type input "/page-14"
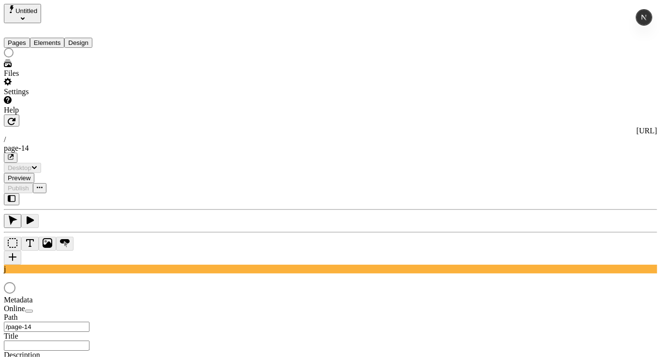
click at [26, 38] on button "Pages" at bounding box center [17, 43] width 26 height 10
click at [46, 38] on button "Elements" at bounding box center [47, 43] width 35 height 10
click at [15, 38] on button "Pages" at bounding box center [17, 43] width 26 height 10
click at [58, 38] on button "Elements" at bounding box center [47, 43] width 35 height 10
click at [23, 38] on button "Pages" at bounding box center [17, 43] width 26 height 10
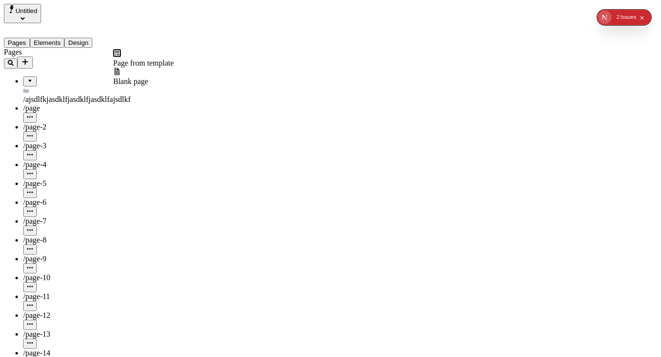
click at [28, 59] on icon "Add new" at bounding box center [25, 62] width 6 height 6
click at [172, 65] on div "Page from template" at bounding box center [143, 58] width 60 height 18
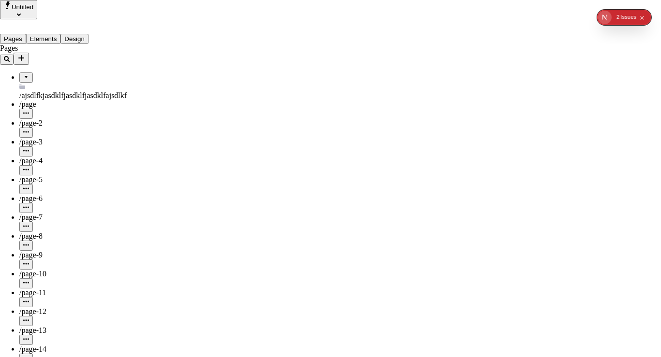
click at [514, 52] on div "Makeswift Templates" at bounding box center [530, 60] width 33 height 17
click at [514, 40] on div "Makeswift Templates" at bounding box center [530, 34] width 33 height 17
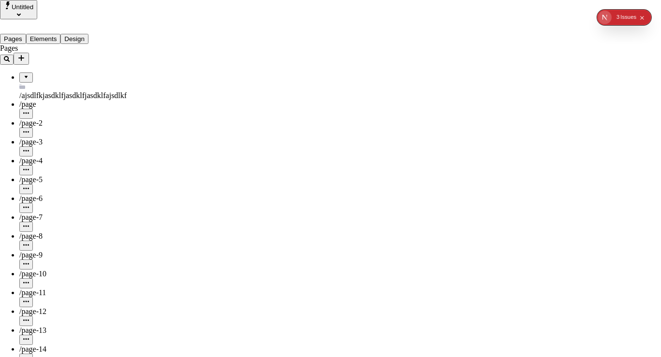
drag, startPoint x: 47, startPoint y: 19, endPoint x: 119, endPoint y: 219, distance: 212.1
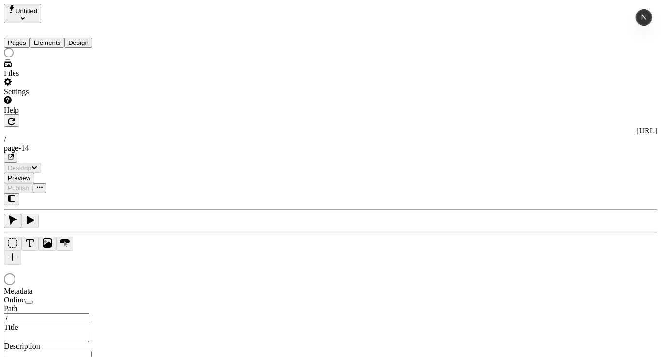
type input "/page-14"
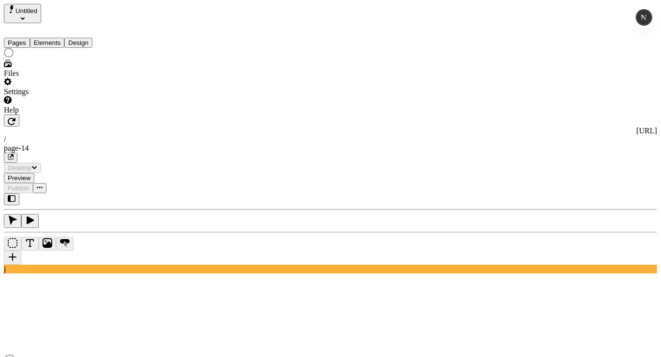
type input "/page-14"
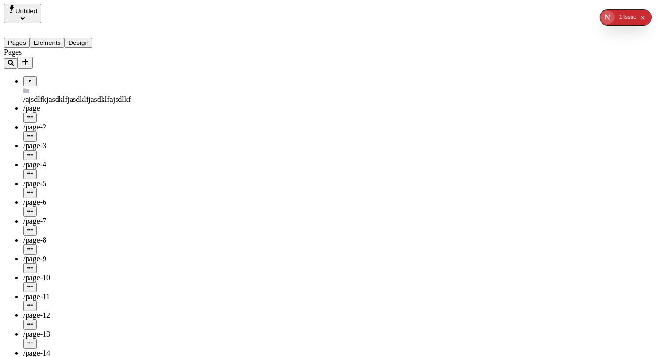
click at [33, 60] on button "Add new" at bounding box center [24, 63] width 15 height 12
click at [174, 60] on span "Page from template" at bounding box center [143, 63] width 60 height 8
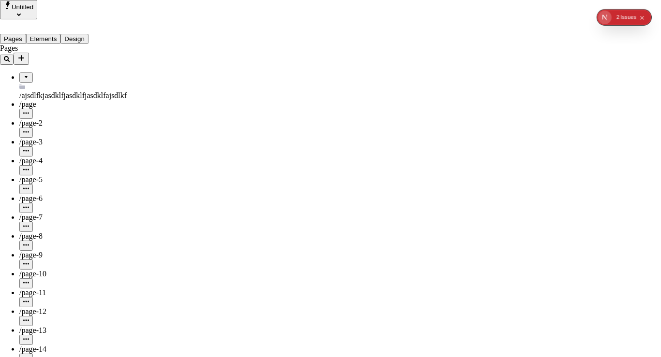
click at [514, 52] on div "Makeswift Templates" at bounding box center [530, 60] width 33 height 17
drag, startPoint x: 173, startPoint y: 274, endPoint x: 170, endPoint y: 291, distance: 16.6
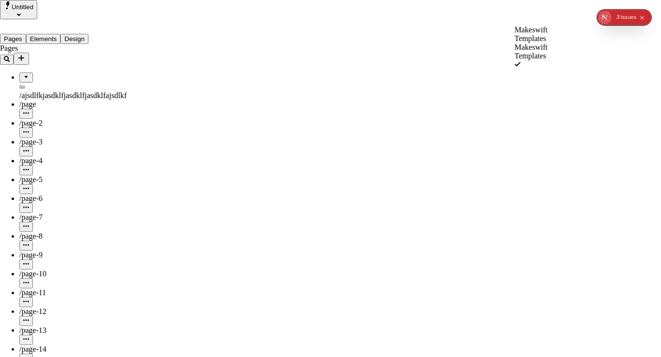
click at [514, 33] on div "Makeswift Templates" at bounding box center [530, 34] width 33 height 17
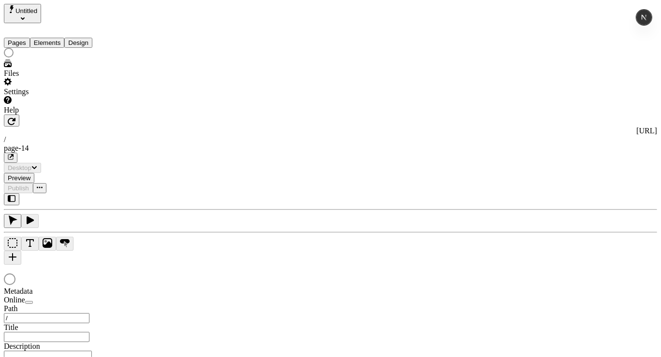
type input "/page-14"
click at [53, 59] on div at bounding box center [62, 54] width 116 height 12
click at [72, 59] on div at bounding box center [62, 54] width 116 height 12
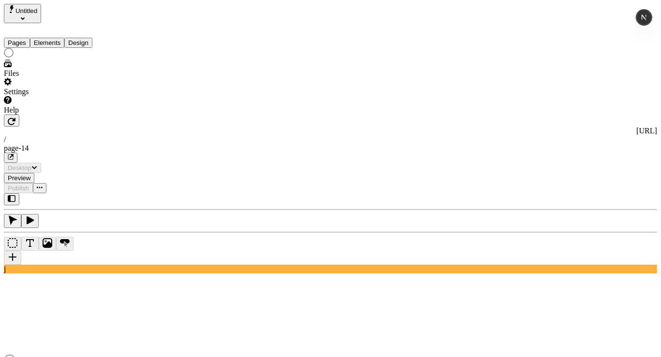
type input "/page-14"
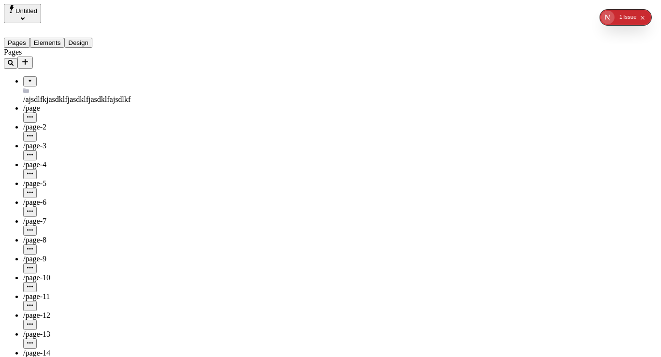
click at [29, 58] on icon "Add new" at bounding box center [25, 62] width 8 height 8
click at [140, 61] on span "Page from template" at bounding box center [143, 63] width 60 height 8
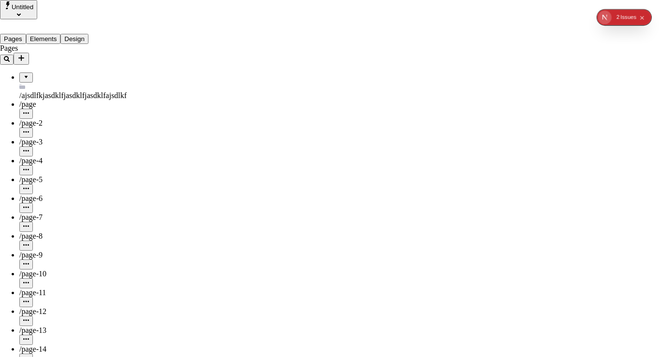
click at [514, 52] on div "Makeswift Templates" at bounding box center [530, 60] width 33 height 17
click at [514, 38] on div "Makeswift Templates" at bounding box center [530, 34] width 33 height 17
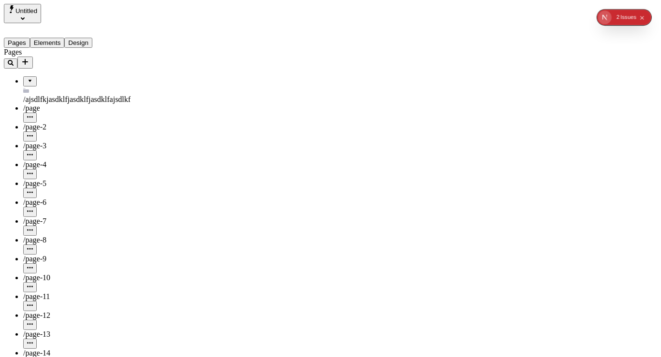
click at [33, 171] on icon "button" at bounding box center [30, 174] width 6 height 6
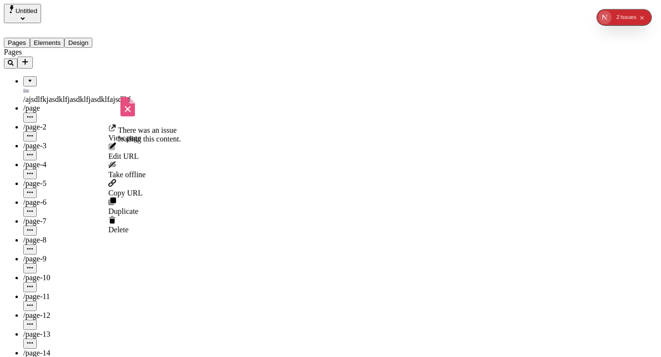
click at [33, 171] on icon "button" at bounding box center [30, 174] width 6 height 6
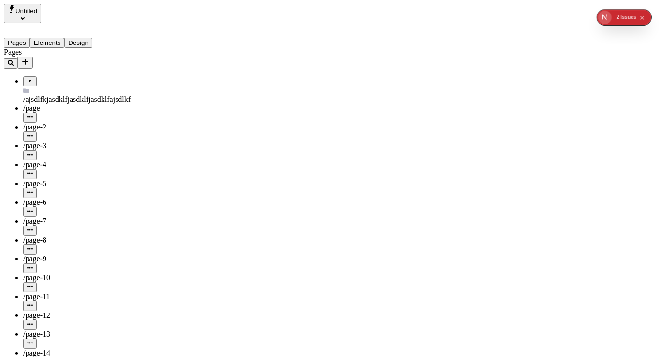
click at [33, 171] on icon "button" at bounding box center [30, 174] width 6 height 6
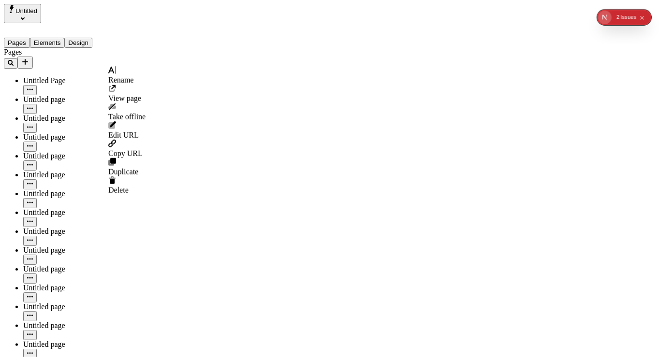
click at [33, 88] on icon "button" at bounding box center [30, 88] width 6 height 1
click at [33, 87] on icon "button" at bounding box center [30, 90] width 6 height 6
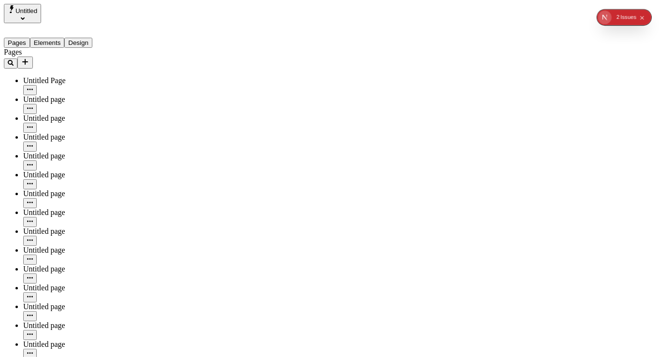
click at [33, 87] on icon "button" at bounding box center [30, 90] width 6 height 6
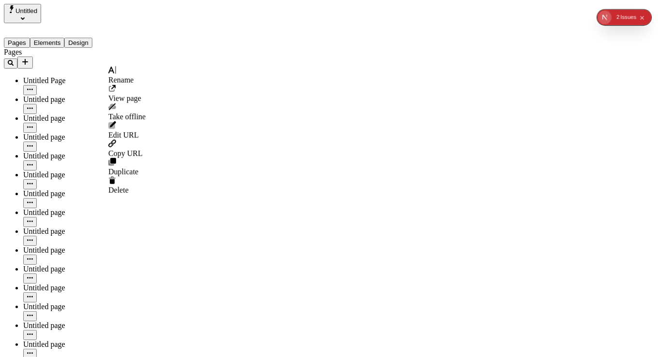
click at [33, 87] on icon "button" at bounding box center [30, 90] width 6 height 6
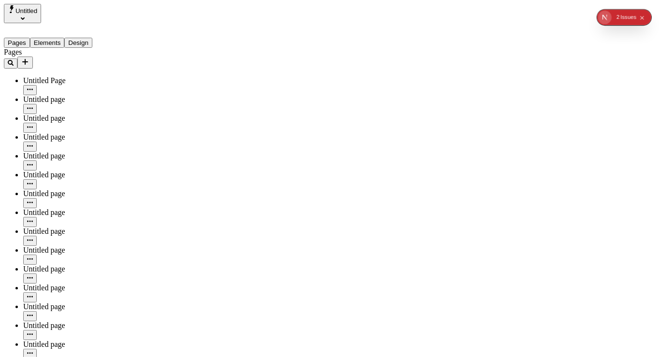
click at [33, 87] on icon "button" at bounding box center [30, 90] width 6 height 6
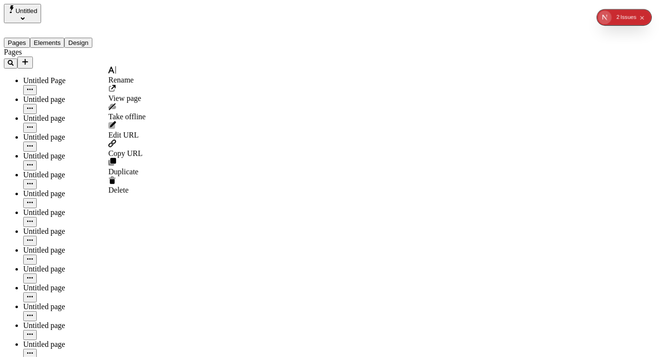
click at [146, 72] on div "Rename" at bounding box center [126, 75] width 37 height 18
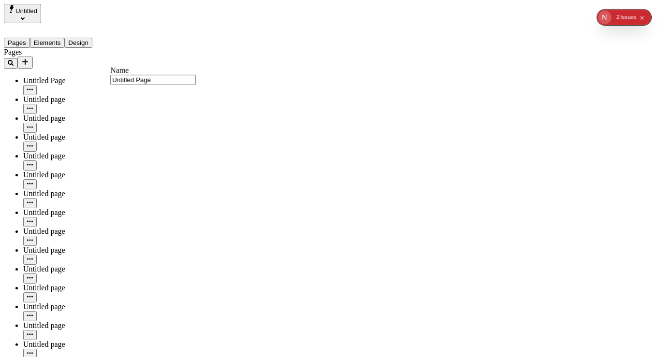
click at [33, 87] on icon "button" at bounding box center [30, 90] width 6 height 6
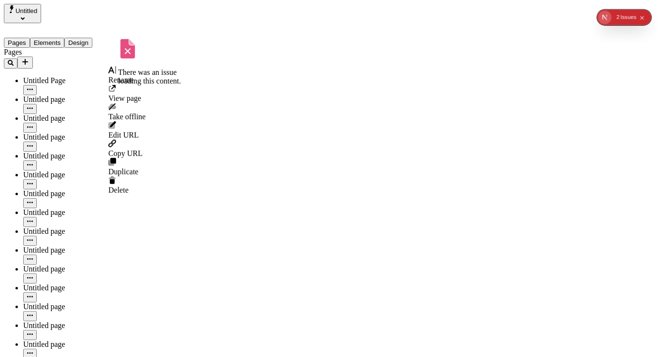
click at [130, 76] on span "Rename" at bounding box center [120, 80] width 25 height 8
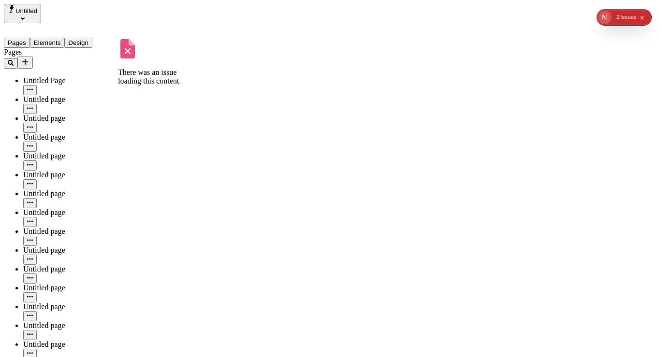
click at [75, 76] on div "Untitled Page" at bounding box center [71, 80] width 97 height 9
click at [29, 58] on icon "Add new" at bounding box center [25, 62] width 8 height 8
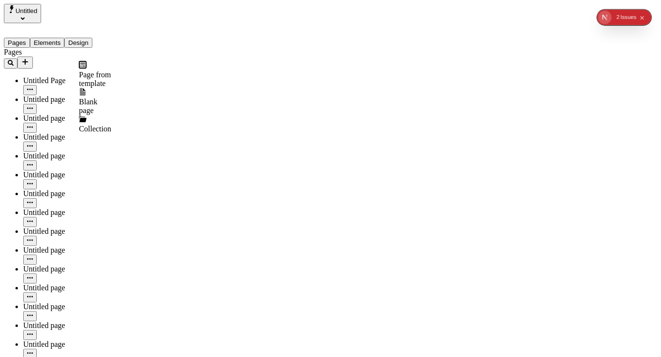
click at [79, 115] on div "Collection" at bounding box center [95, 124] width 32 height 18
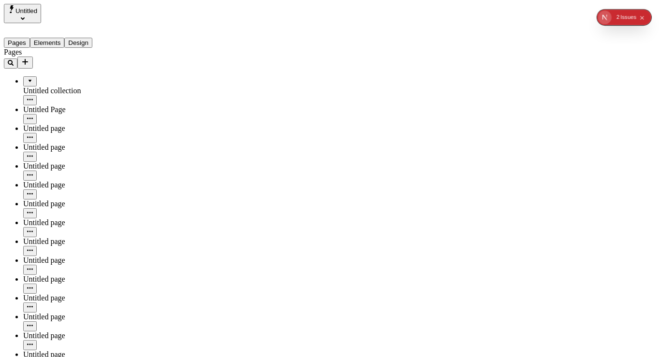
click at [88, 87] on div "Untitled collection" at bounding box center [71, 91] width 97 height 9
click at [110, 76] on div "Untitled collection" at bounding box center [71, 90] width 97 height 29
click at [37, 95] on button "button" at bounding box center [30, 100] width 14 height 10
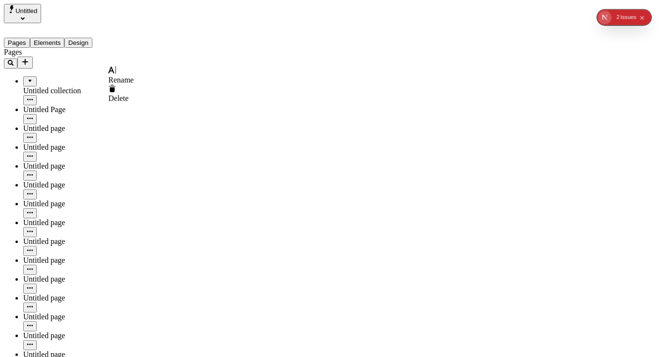
click at [29, 58] on icon "Add new" at bounding box center [25, 62] width 8 height 8
